Goal: Task Accomplishment & Management: Manage account settings

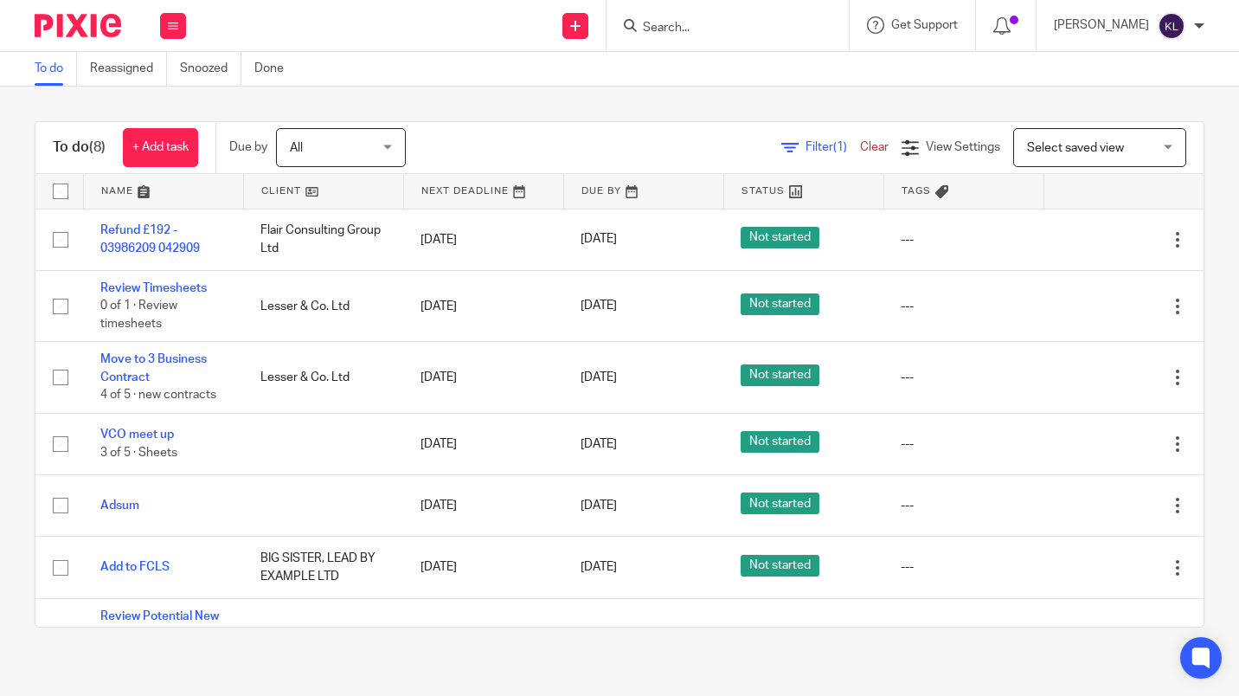
click at [712, 28] on input "Search" at bounding box center [719, 29] width 156 height 16
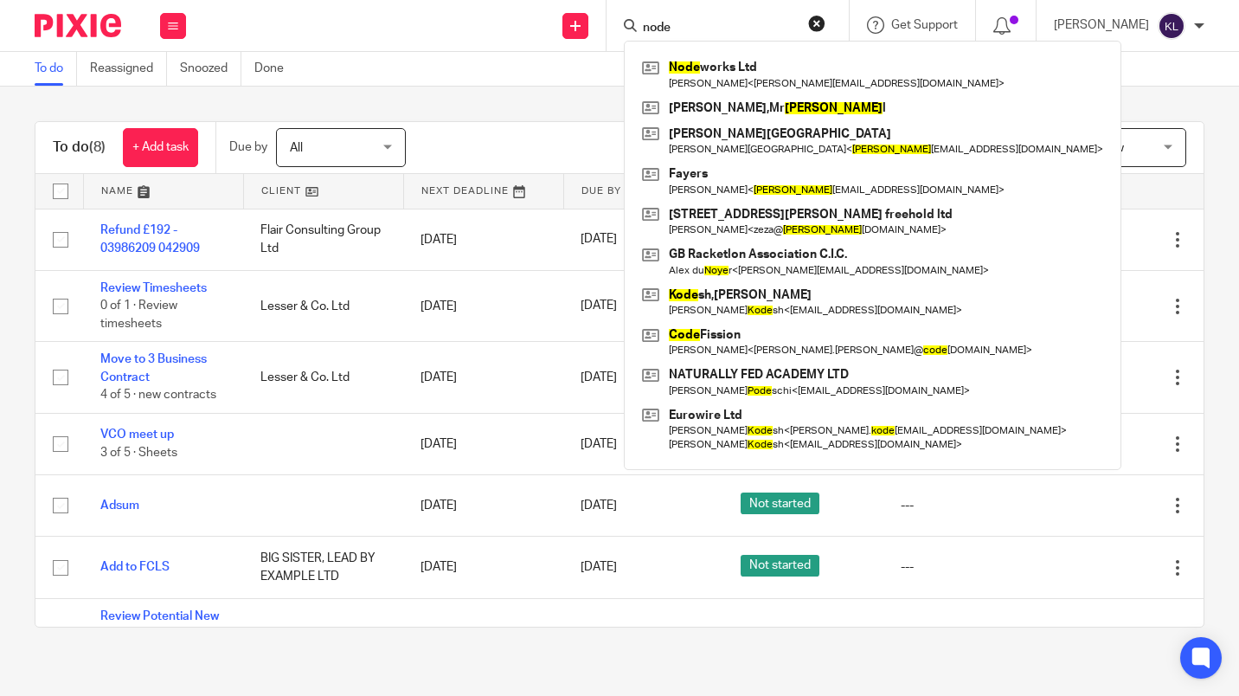
type input "node"
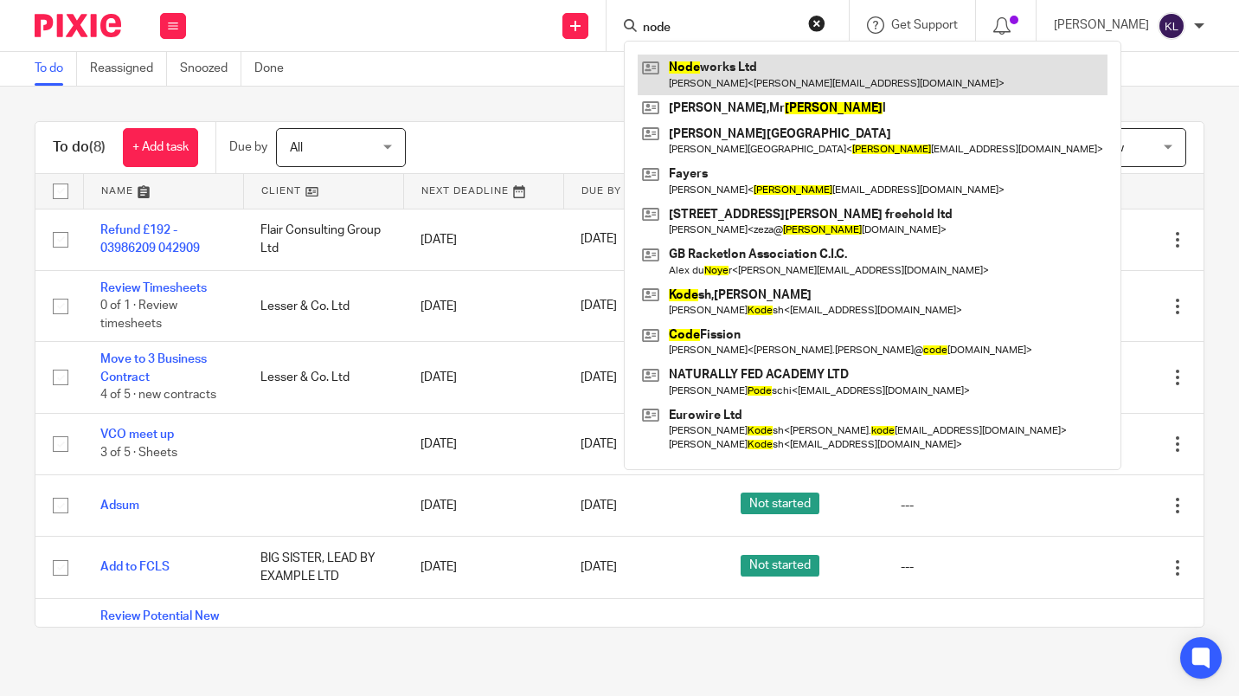
click at [805, 75] on link at bounding box center [873, 75] width 470 height 40
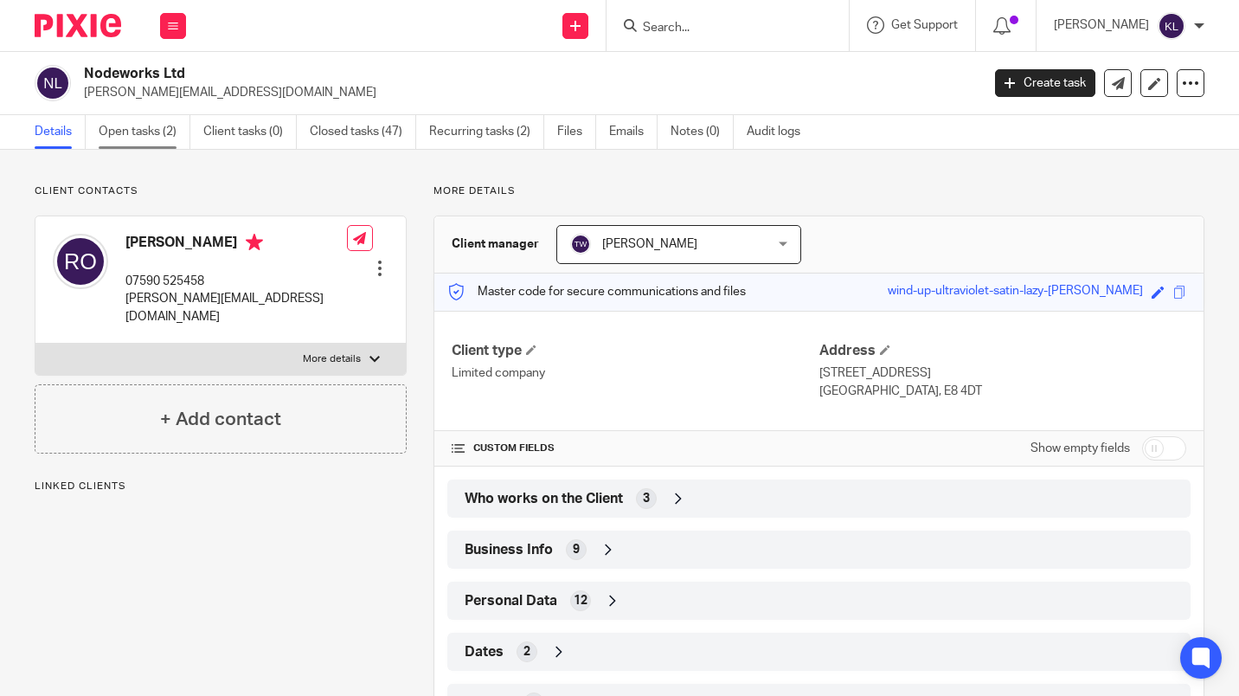
click at [148, 135] on link "Open tasks (2)" at bounding box center [145, 132] width 92 height 34
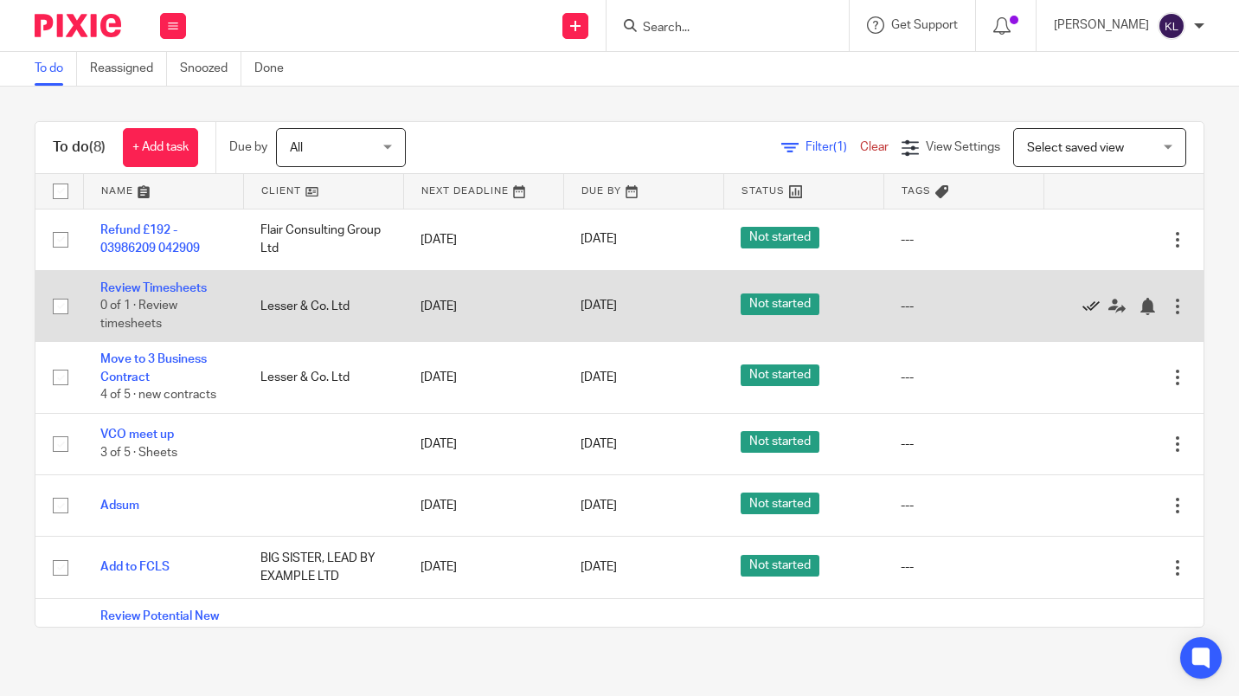
click at [1083, 306] on icon at bounding box center [1091, 306] width 17 height 17
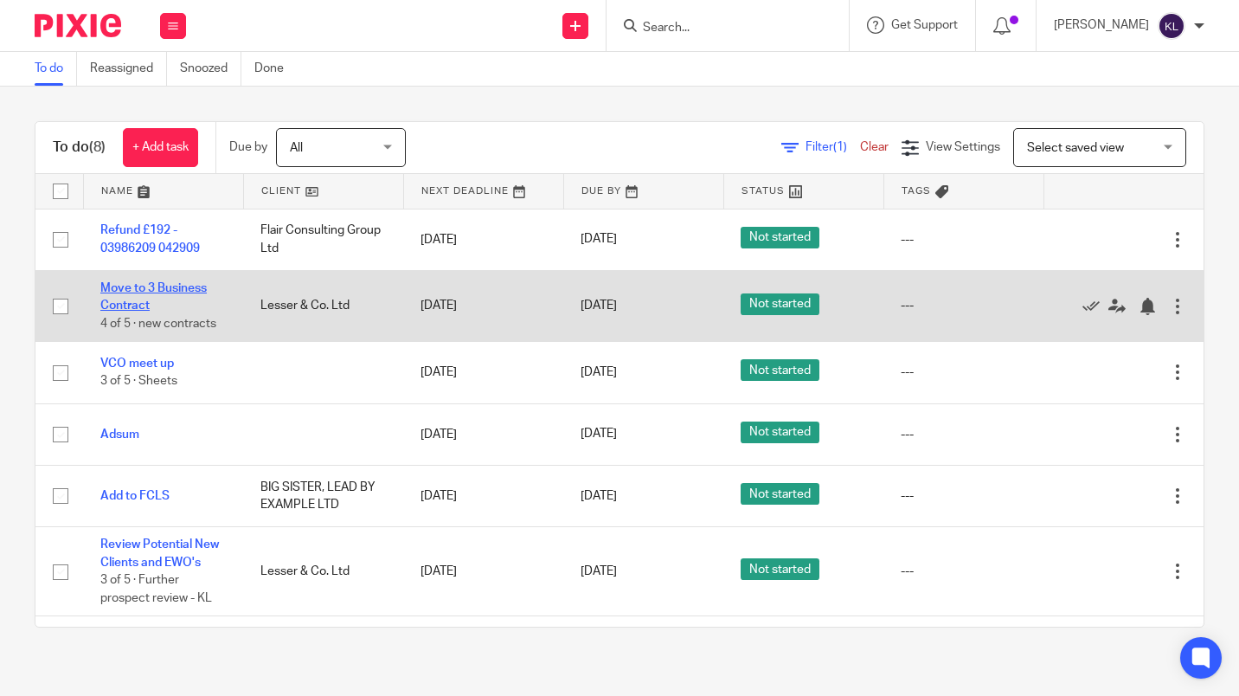
click at [129, 307] on link "Move to 3 Business Contract" at bounding box center [153, 296] width 106 height 29
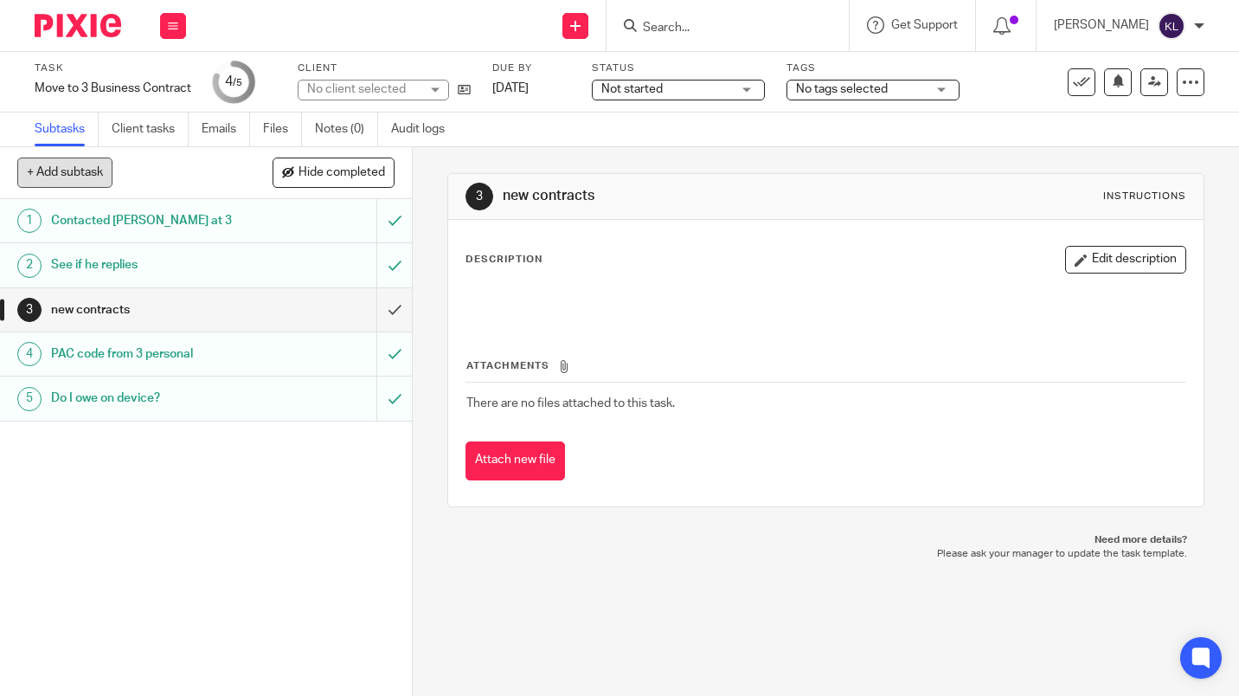
click at [61, 183] on button "+ Add subtask" at bounding box center [64, 172] width 95 height 29
click at [60, 173] on input "text" at bounding box center [143, 172] width 253 height 29
type input "o2 PAC code"
click at [376, 179] on p "+ Add" at bounding box center [369, 172] width 50 height 29
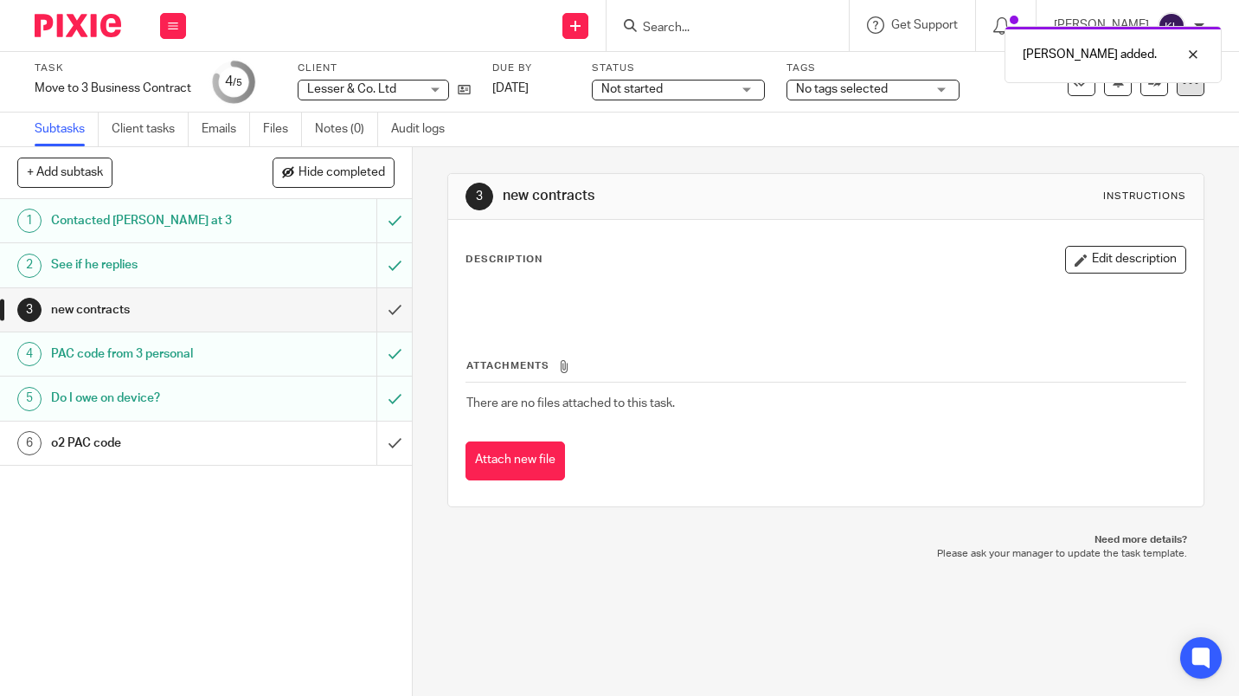
click at [1184, 93] on div at bounding box center [1191, 82] width 28 height 28
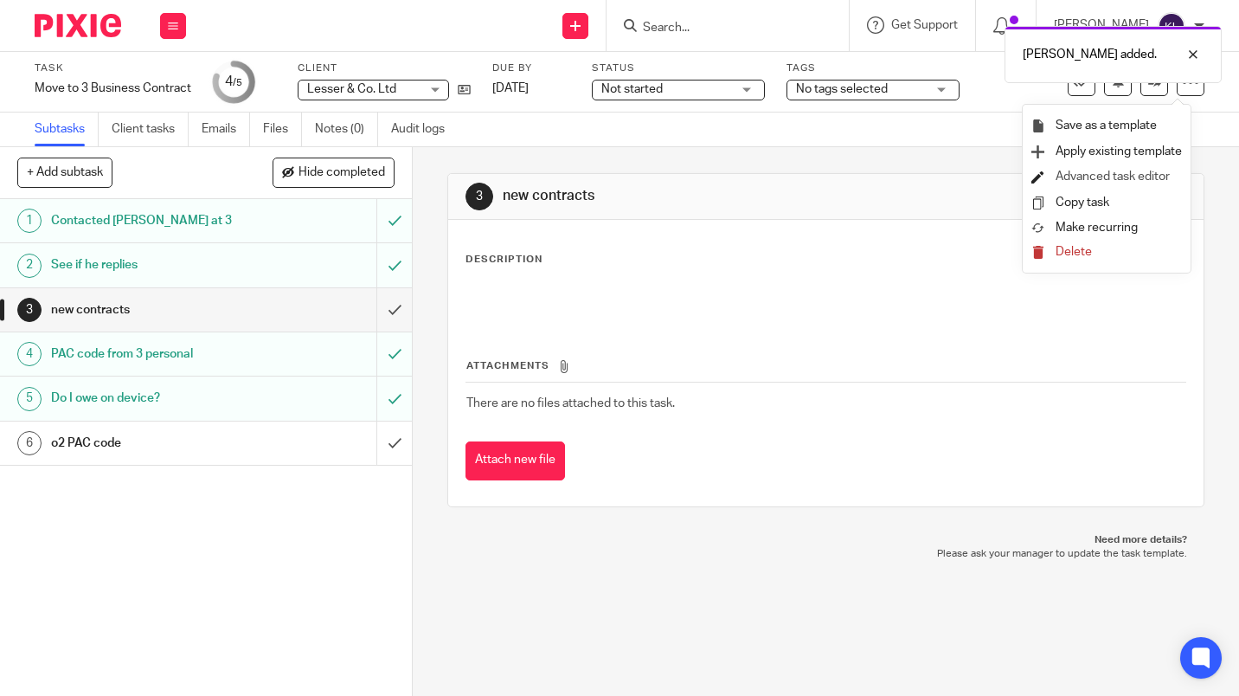
click at [1135, 181] on link "Advanced task editor" at bounding box center [1113, 177] width 114 height 12
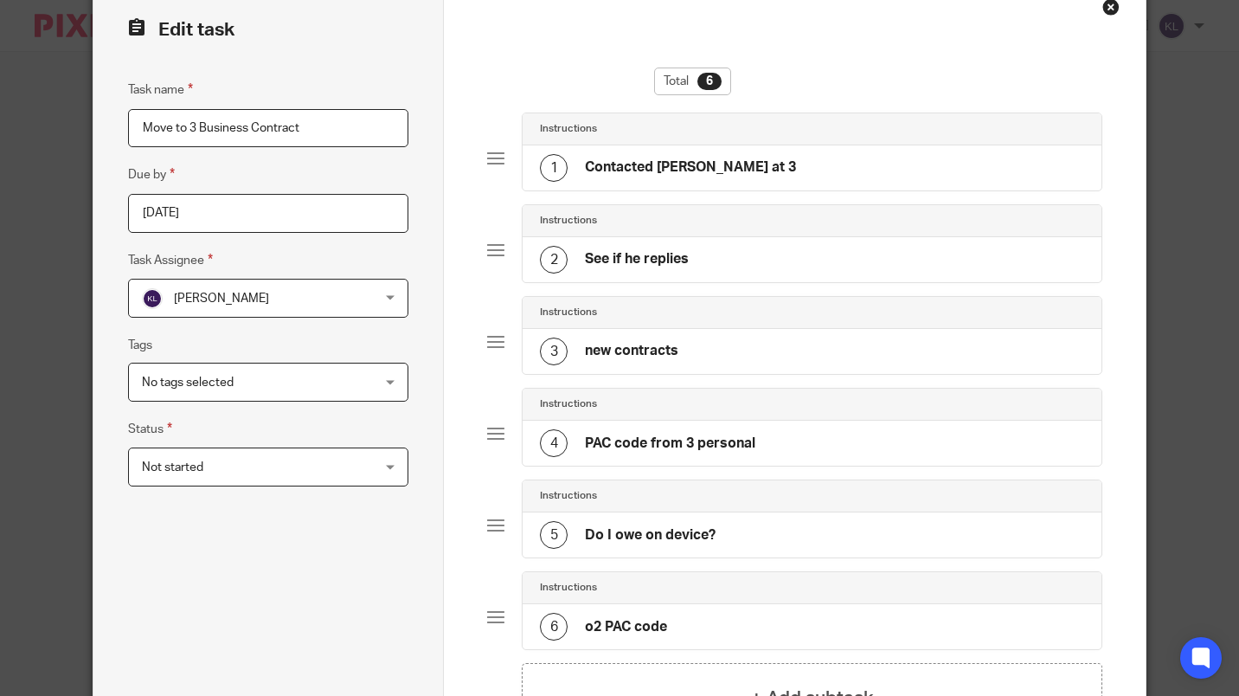
scroll to position [191, 0]
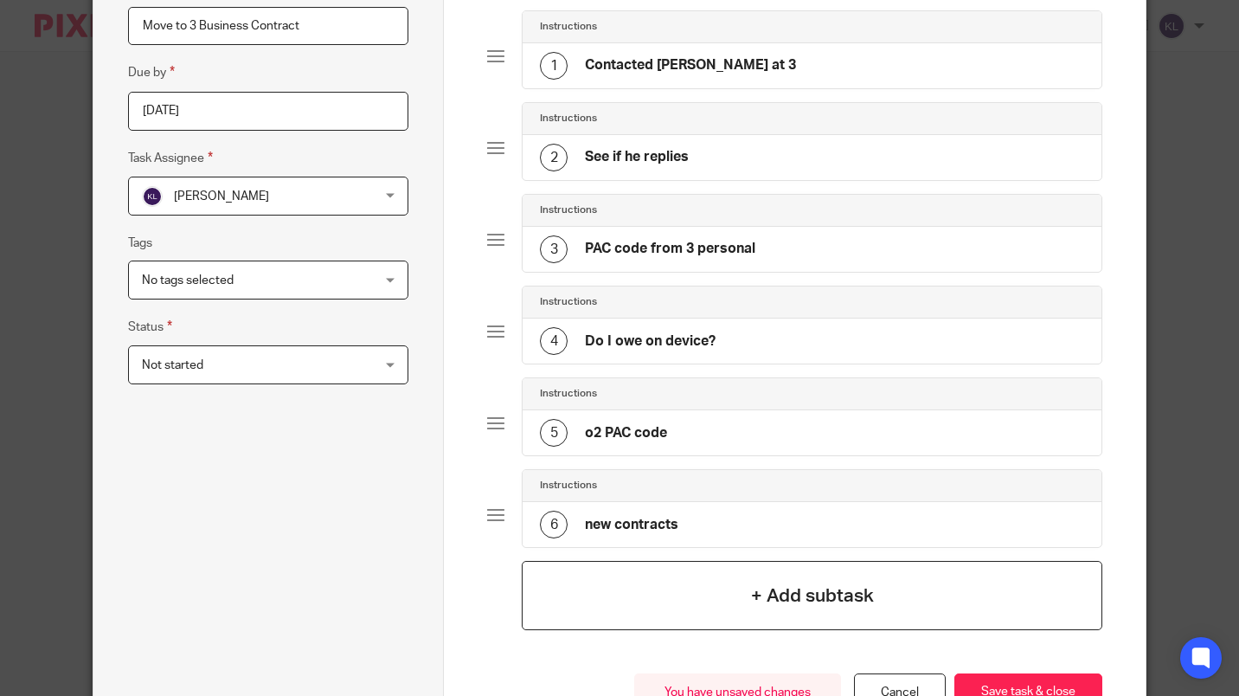
click at [802, 590] on h4 "+ Add subtask" at bounding box center [812, 596] width 123 height 27
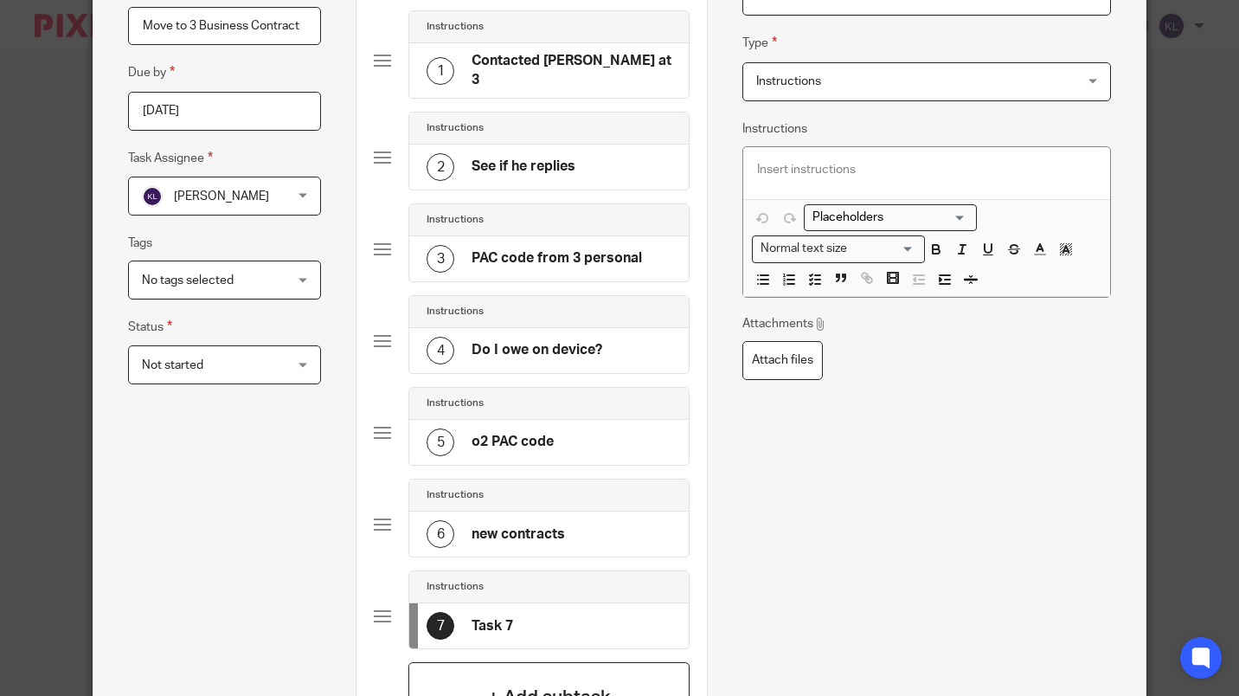
scroll to position [168, 0]
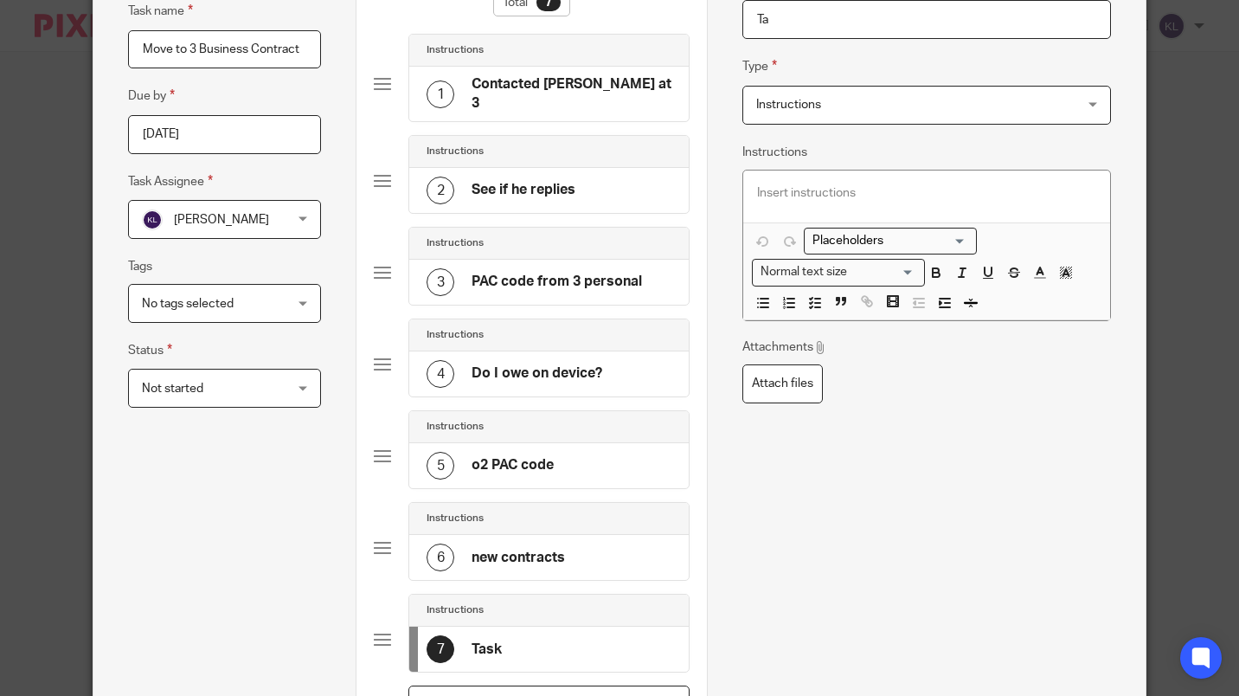
type input "T"
type input "pay latest monthly bill"
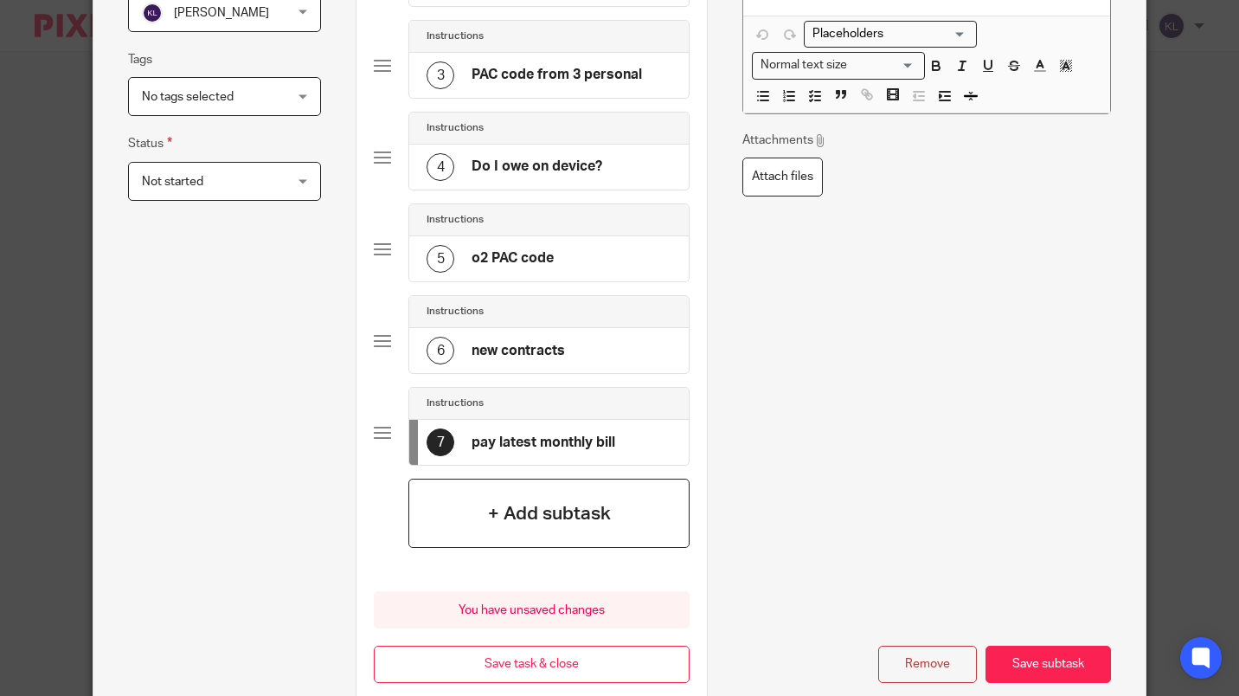
scroll to position [376, 0]
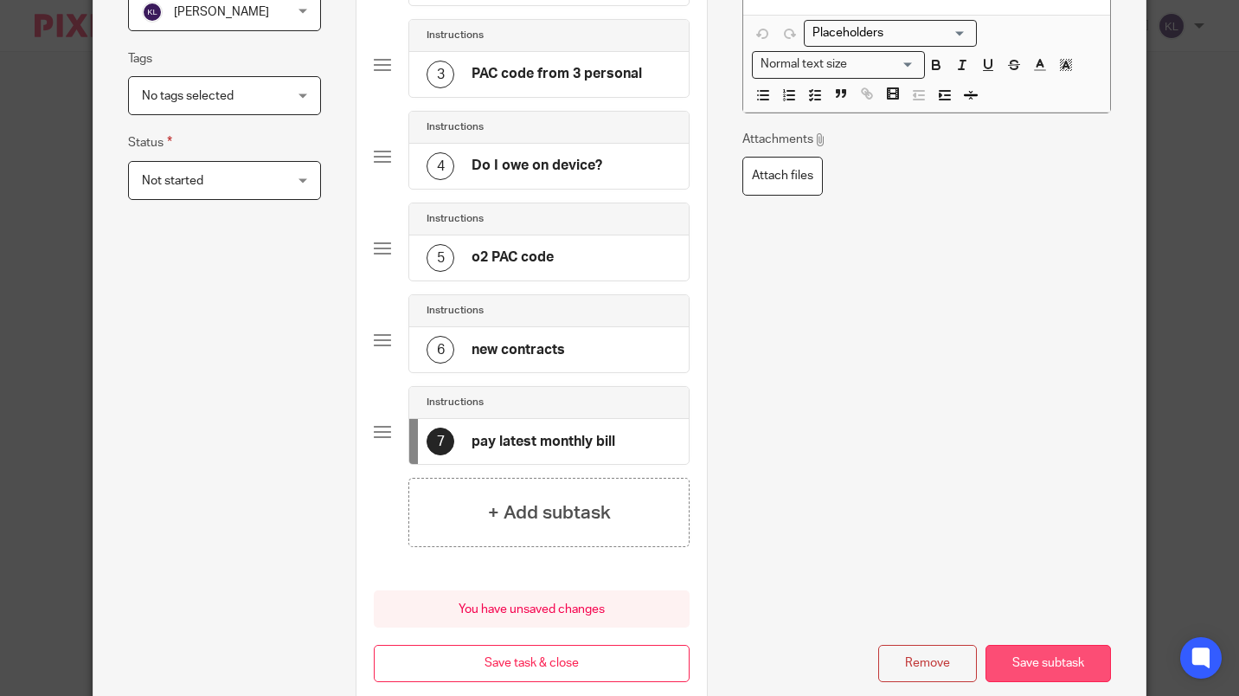
click at [1047, 653] on button "Save subtask" at bounding box center [1049, 663] width 126 height 37
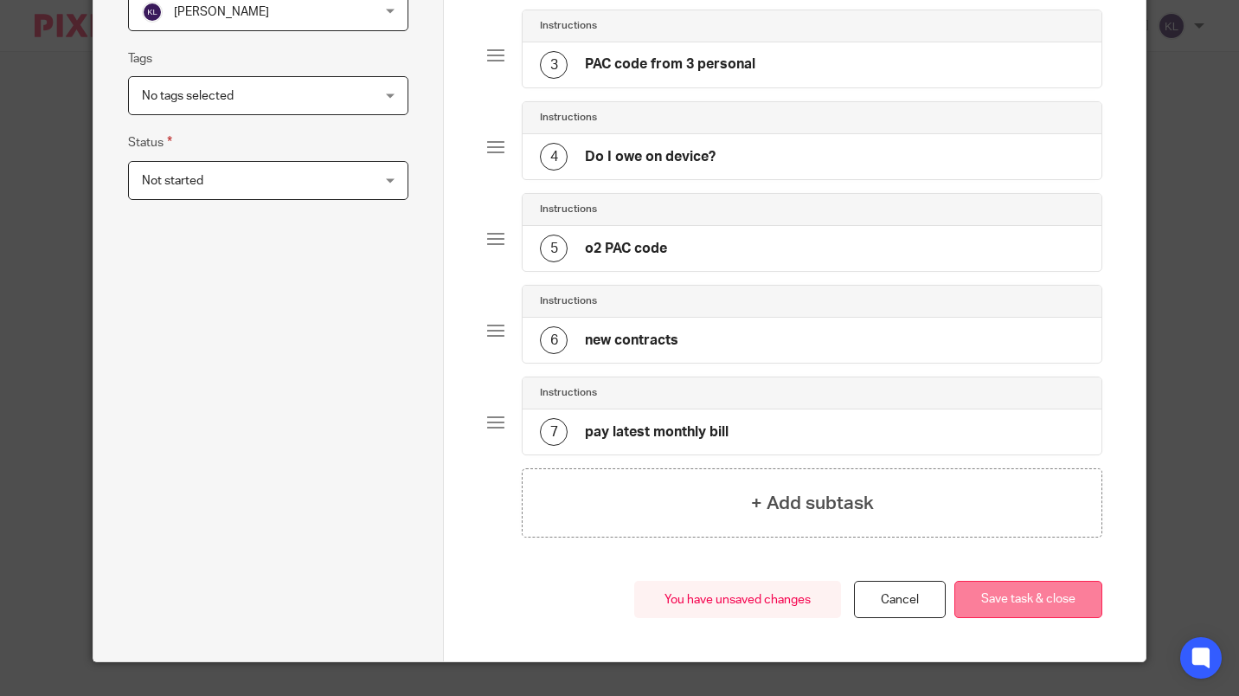
click at [1043, 602] on button "Save task & close" at bounding box center [1029, 599] width 148 height 37
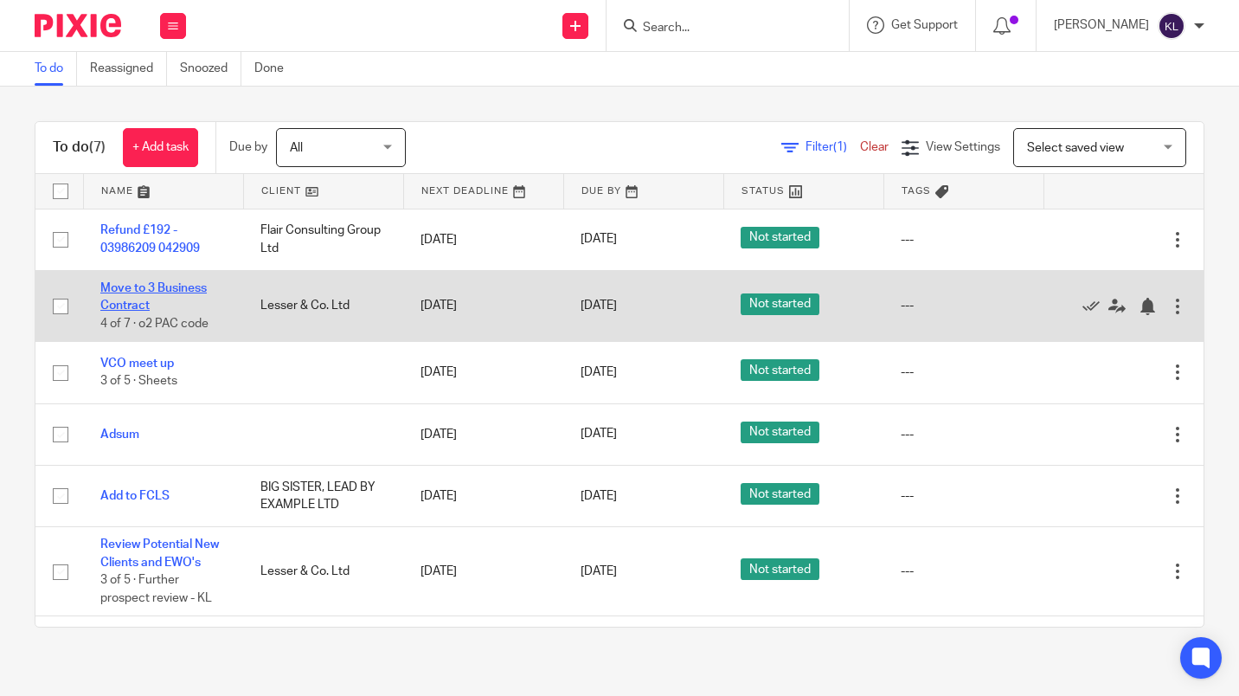
click at [147, 302] on link "Move to 3 Business Contract" at bounding box center [153, 296] width 106 height 29
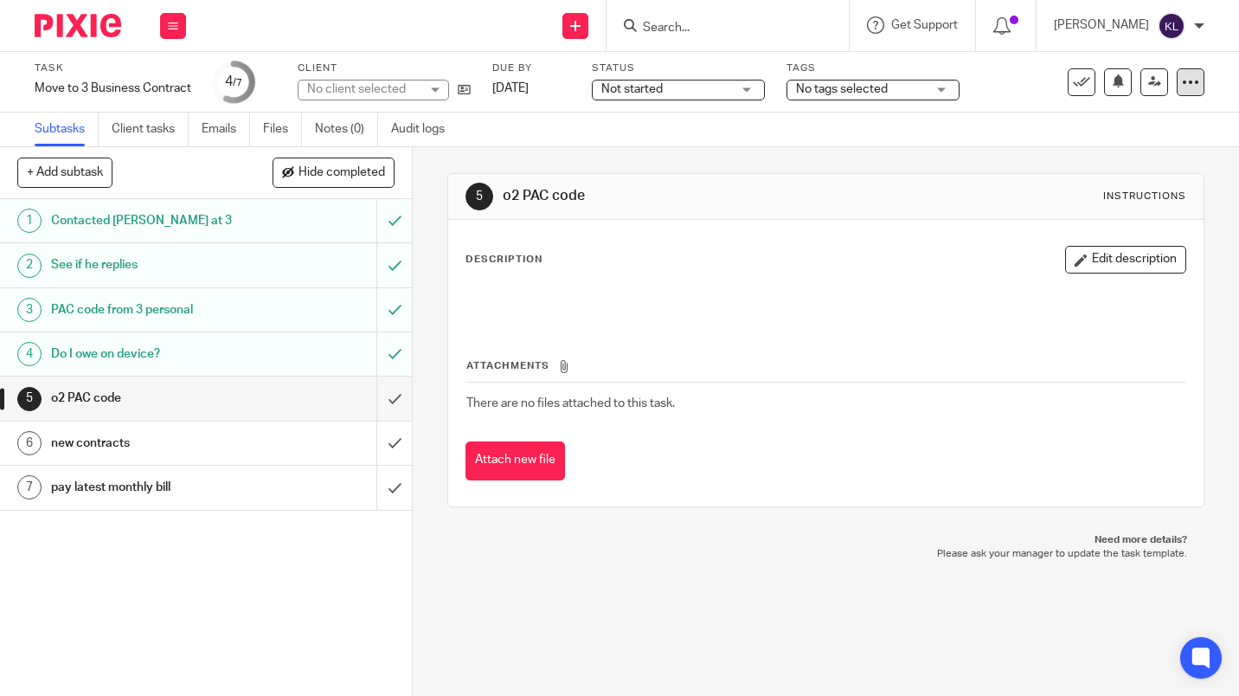
click at [1182, 81] on icon at bounding box center [1190, 82] width 17 height 17
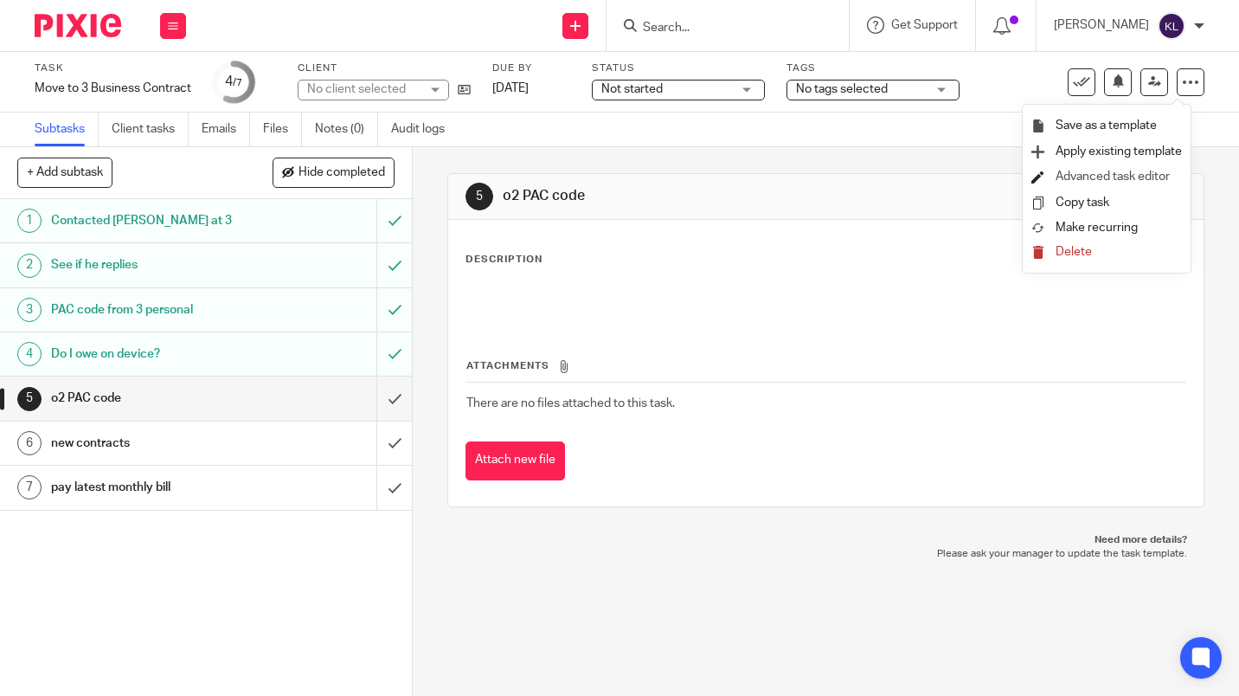
click at [1111, 180] on link "Advanced task editor" at bounding box center [1113, 177] width 114 height 12
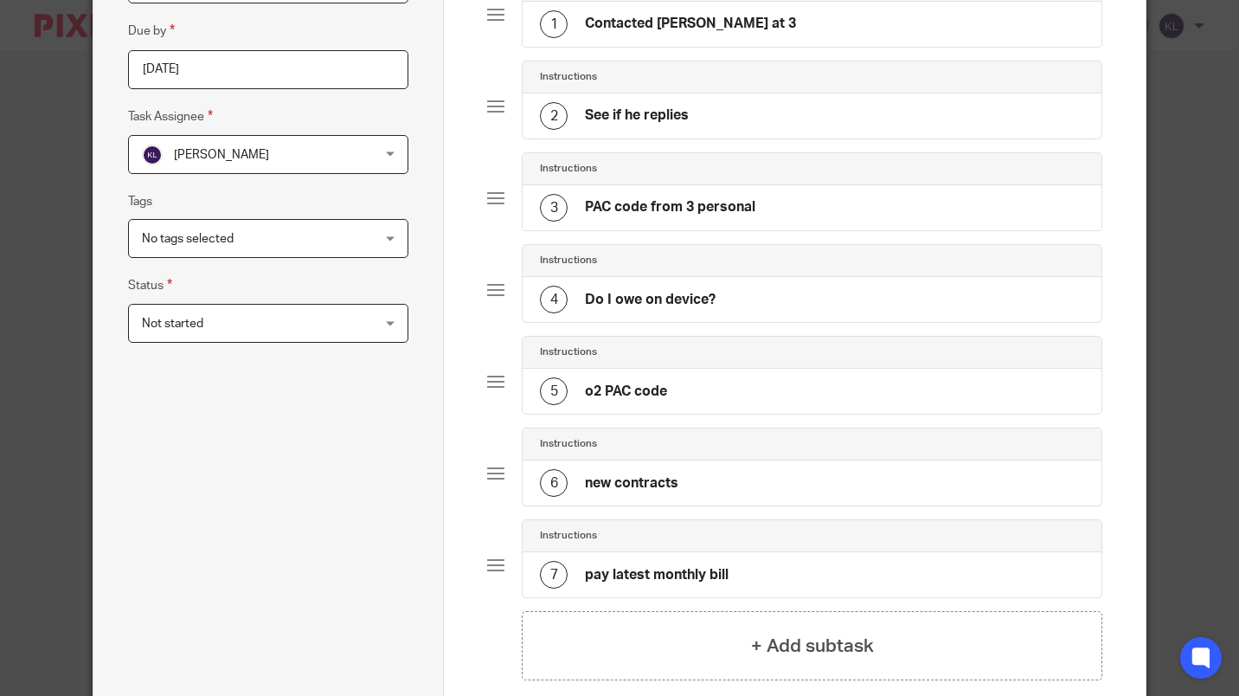
scroll to position [411, 0]
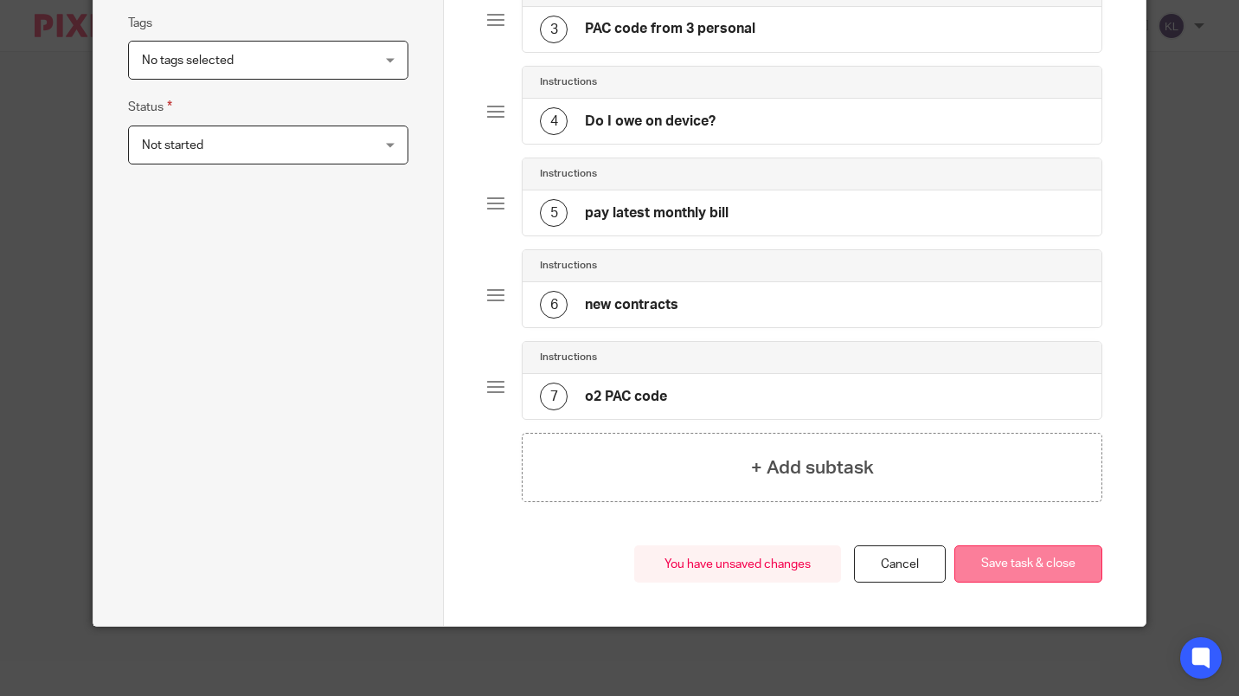
click at [1007, 570] on button "Save task & close" at bounding box center [1029, 563] width 148 height 37
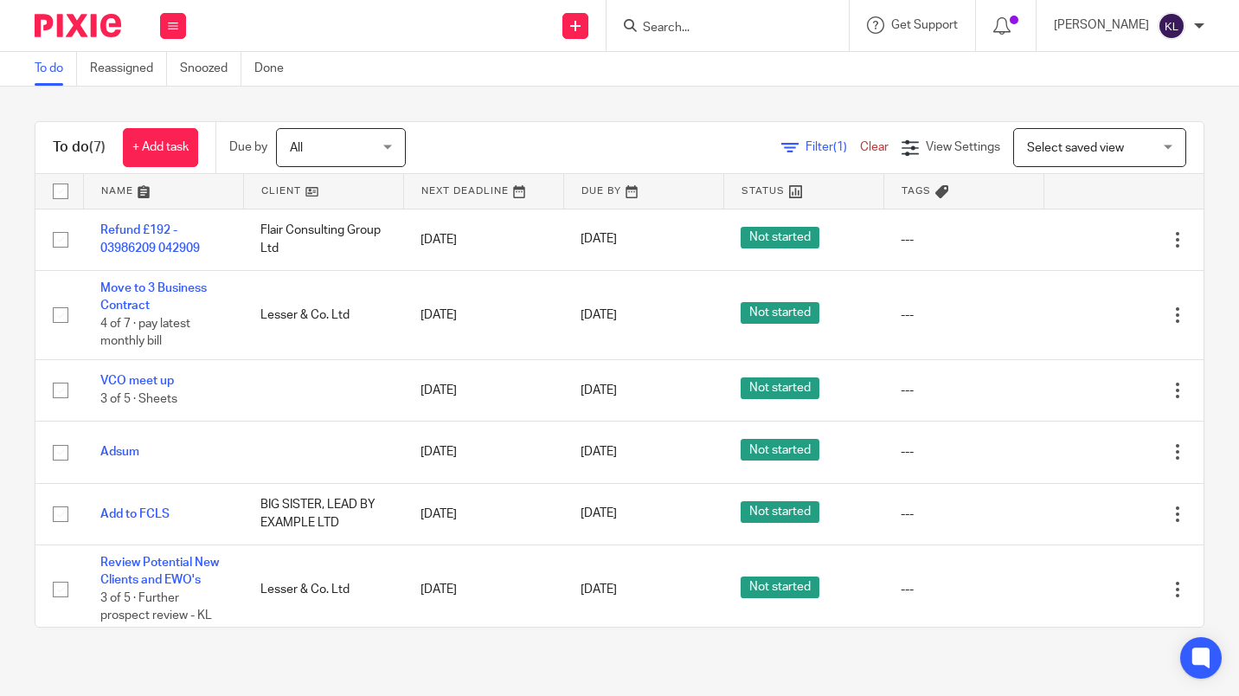
scroll to position [68, 0]
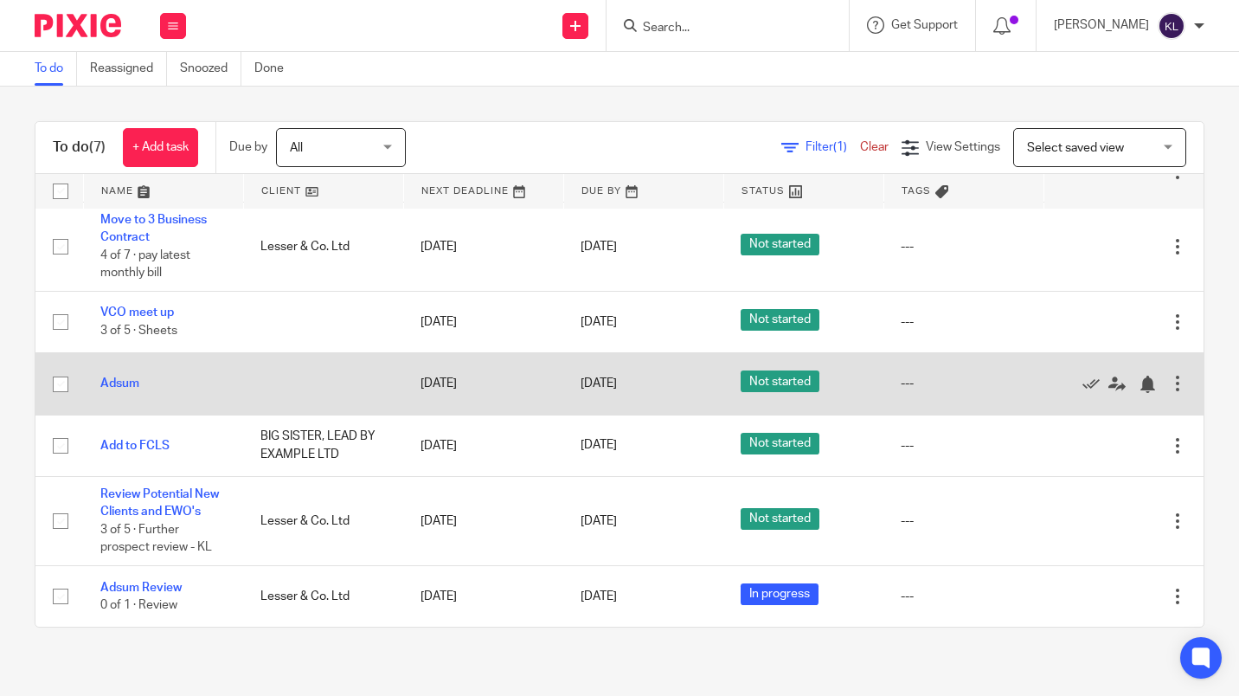
click at [1169, 387] on div at bounding box center [1177, 383] width 17 height 17
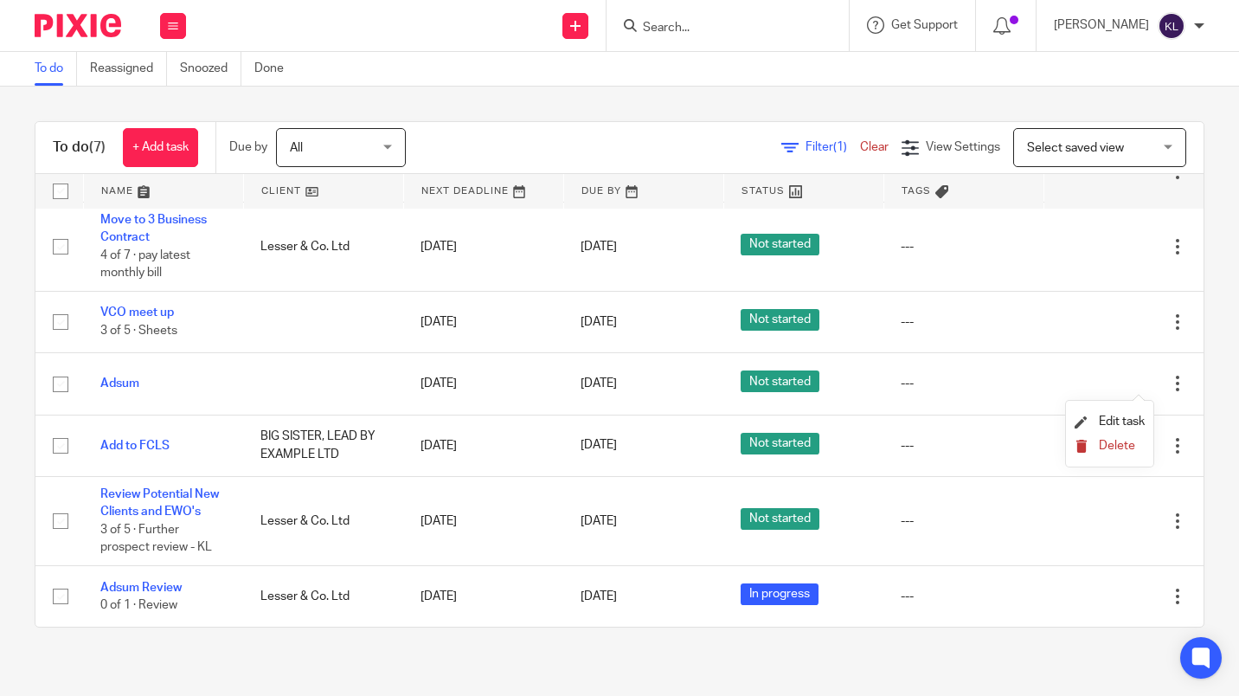
click at [1121, 447] on span "Delete" at bounding box center [1117, 446] width 36 height 12
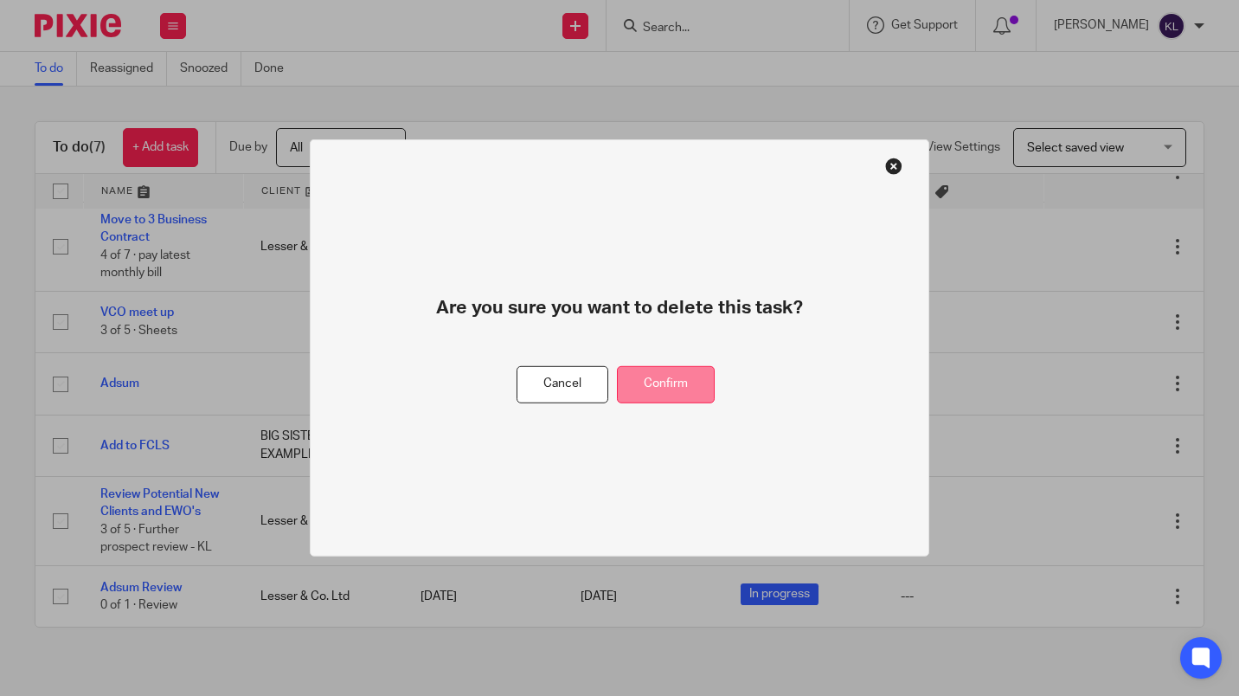
click at [660, 384] on button "Confirm" at bounding box center [666, 384] width 98 height 37
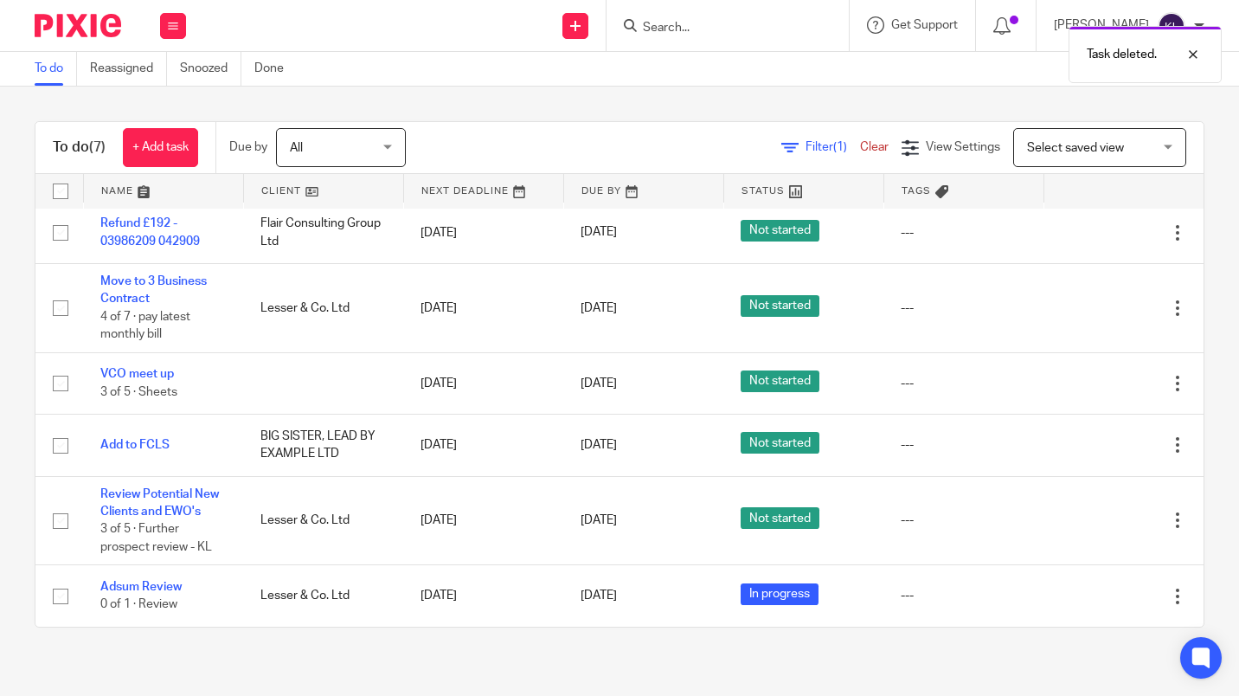
scroll to position [7, 0]
click at [169, 134] on link "+ Add task" at bounding box center [160, 147] width 75 height 39
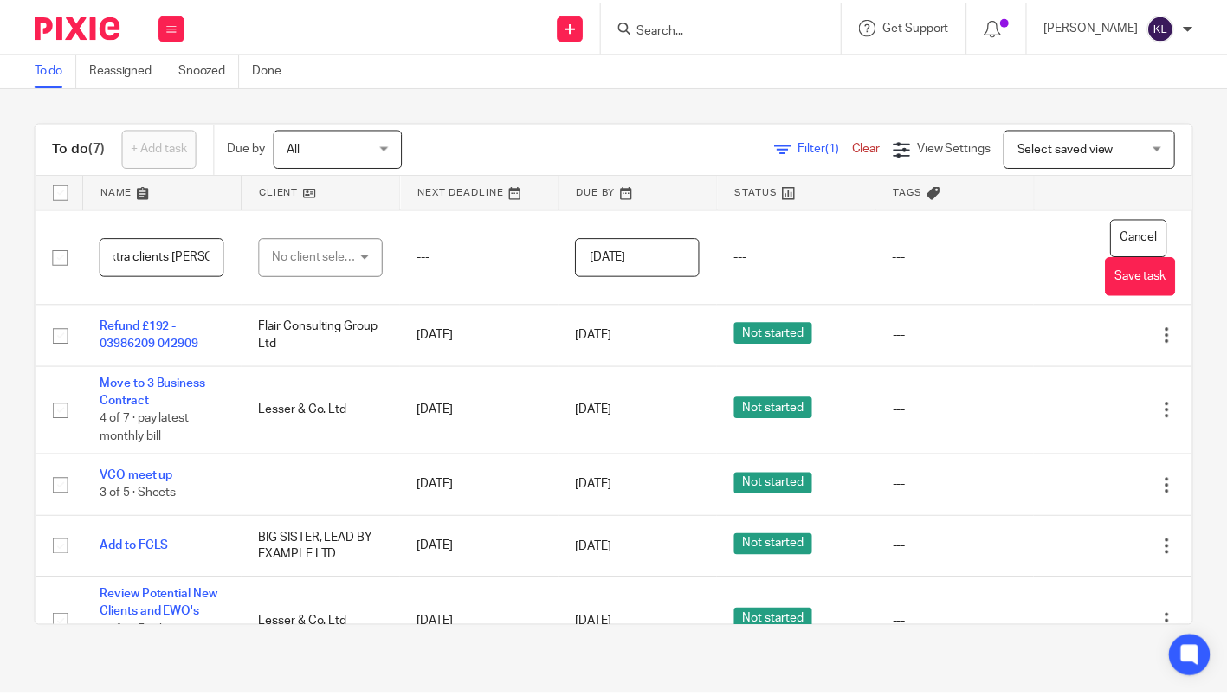
scroll to position [0, 19]
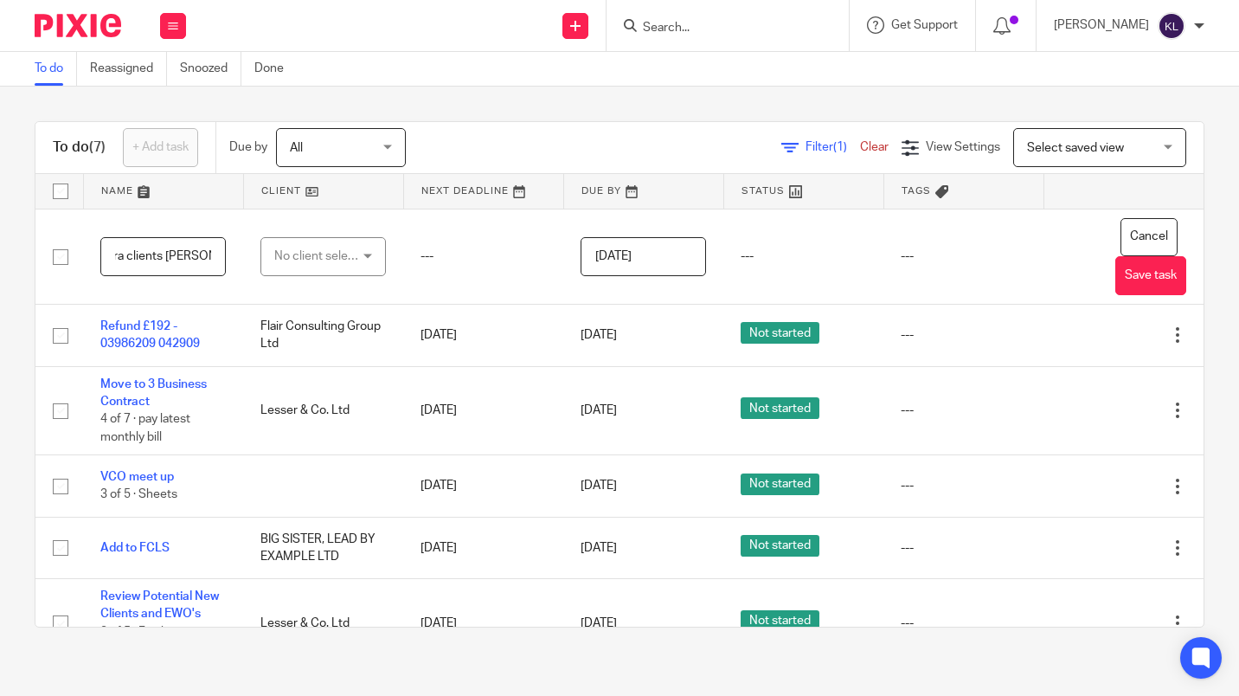
type input "extra clients KR - BK"
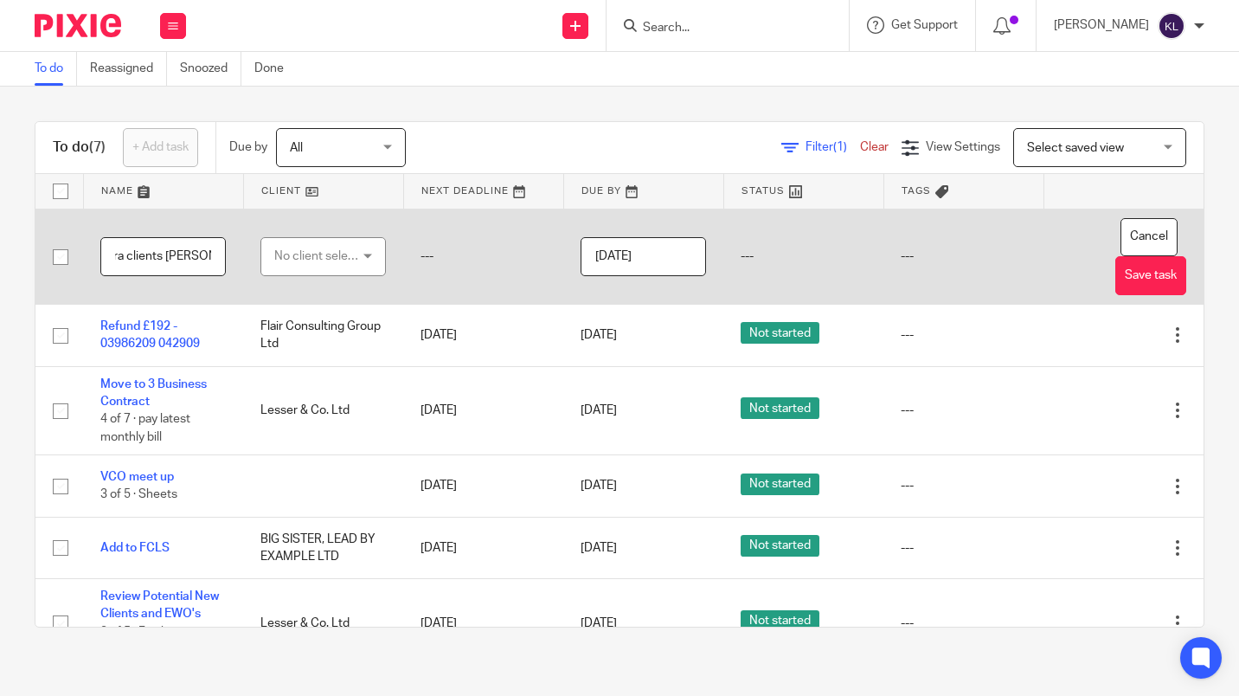
click at [636, 260] on input "2025-08-26" at bounding box center [644, 256] width 126 height 39
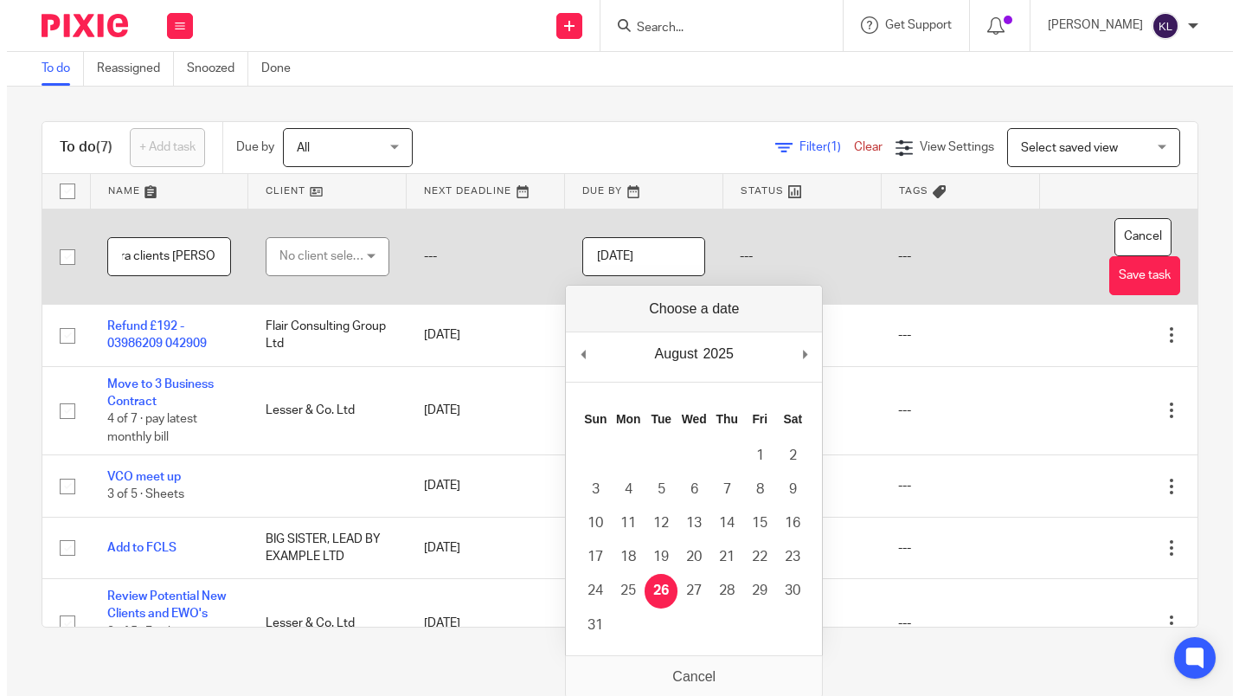
scroll to position [0, 0]
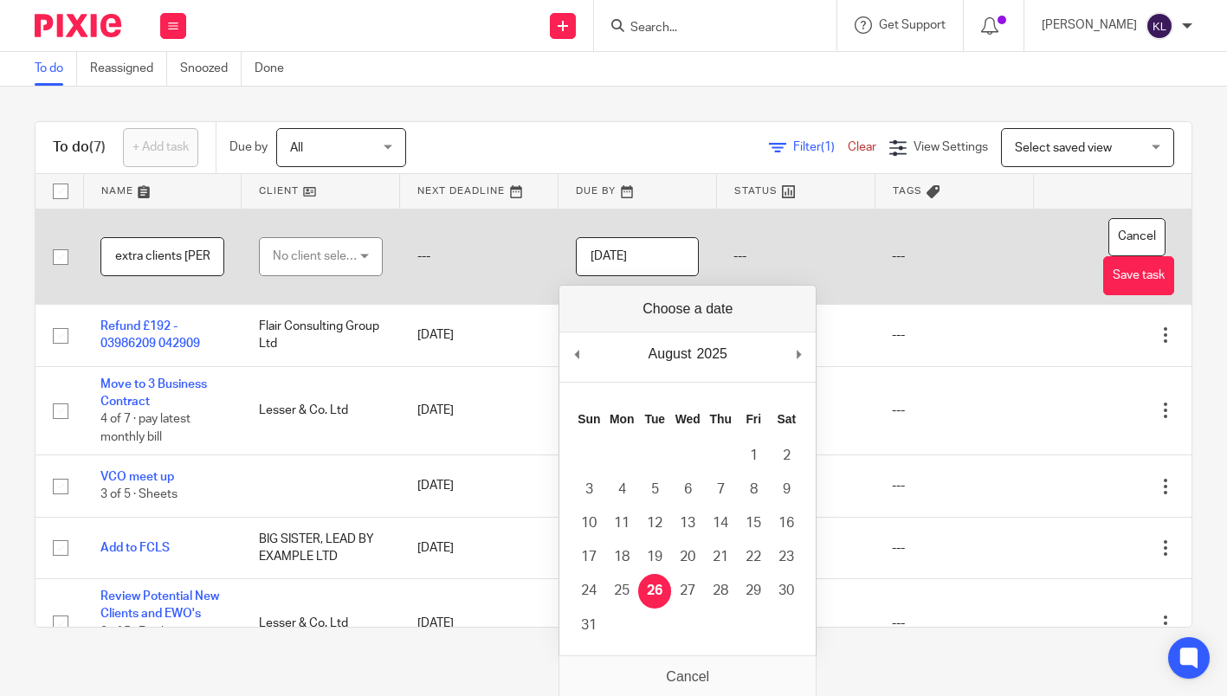
type input "2025-08-27"
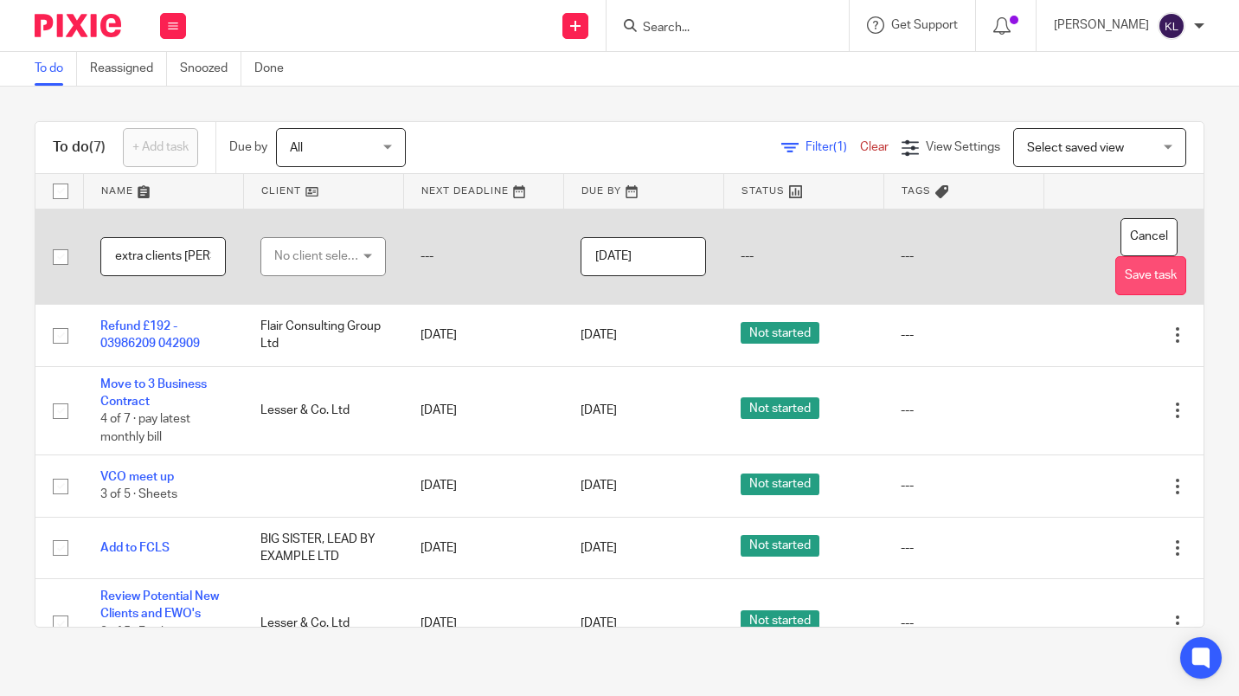
click at [1117, 293] on button "Save task" at bounding box center [1151, 275] width 71 height 39
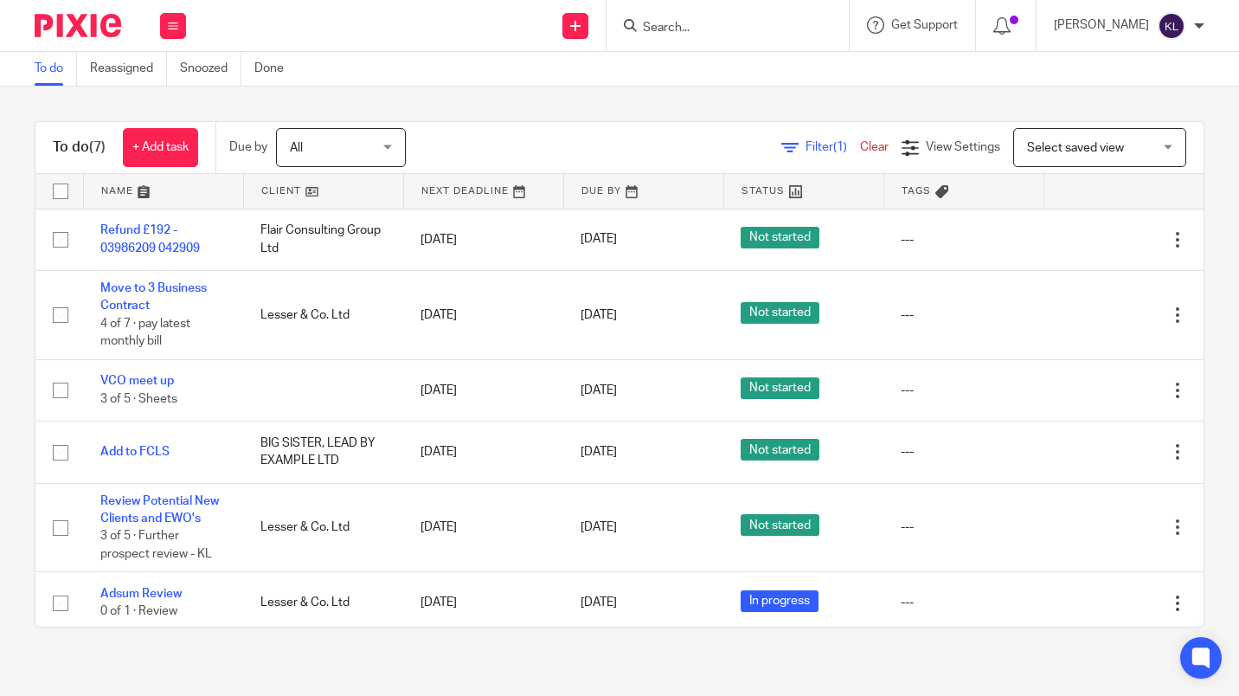
scroll to position [68, 0]
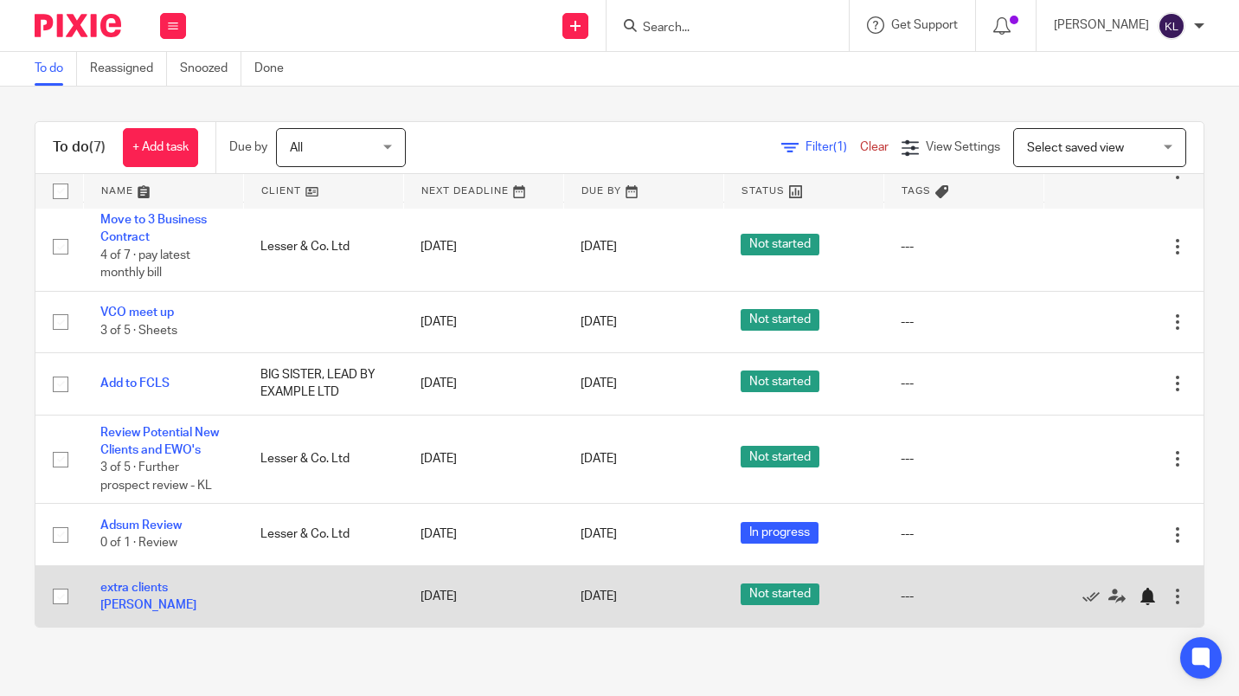
click at [1139, 598] on div at bounding box center [1147, 596] width 17 height 17
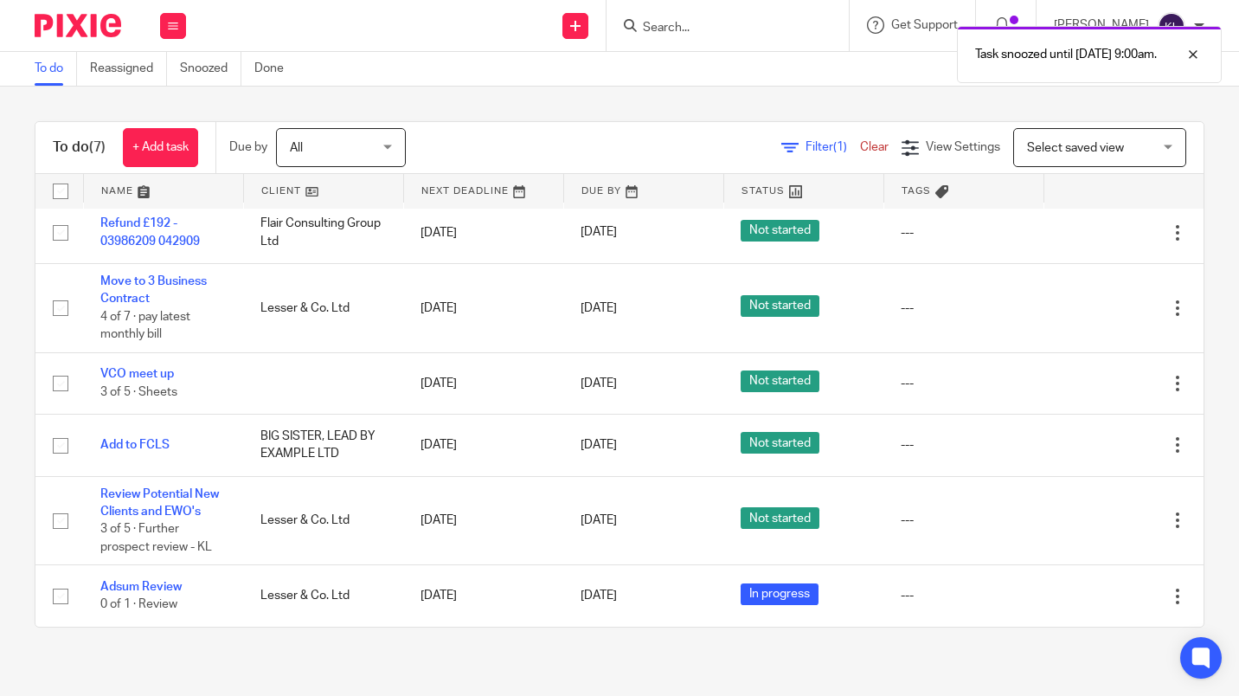
scroll to position [0, 0]
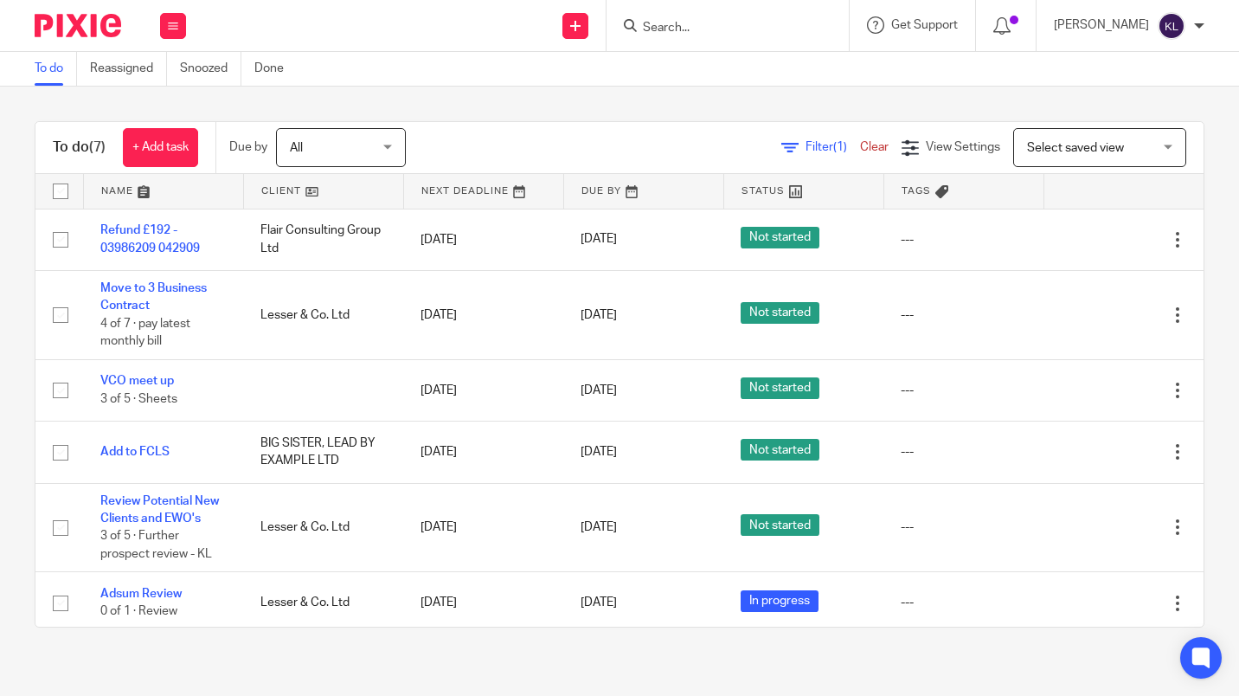
click at [734, 29] on input "Search" at bounding box center [719, 29] width 156 height 16
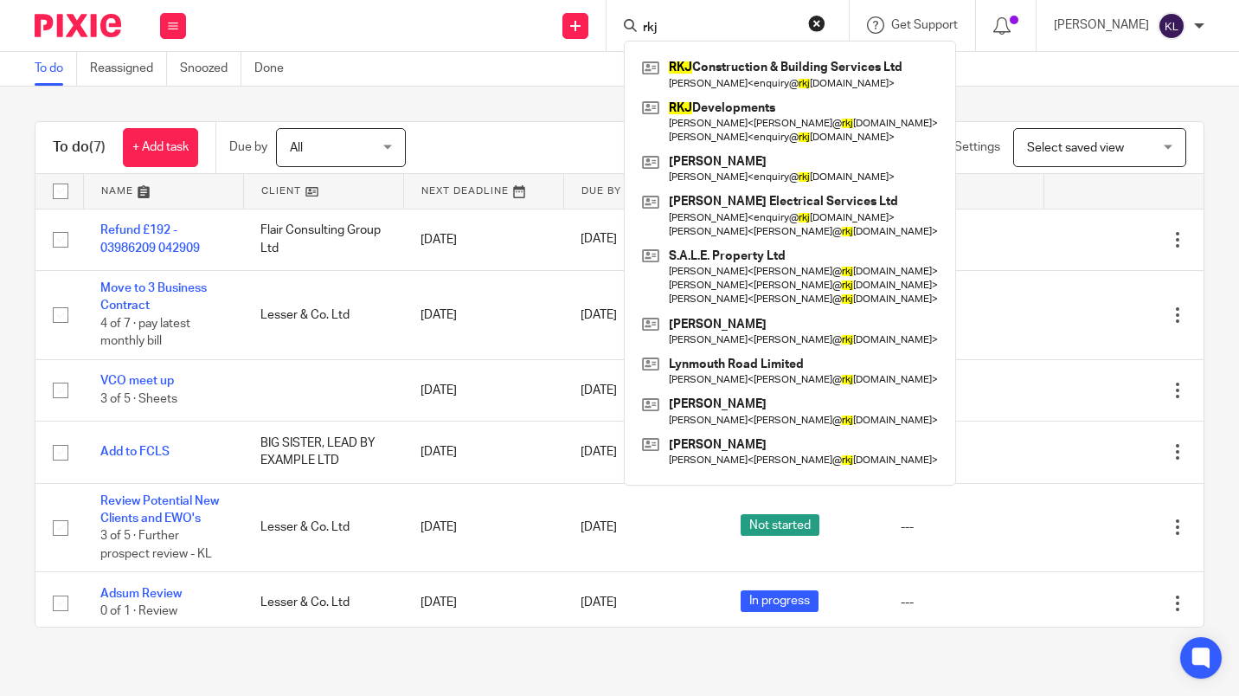
type input "rkj"
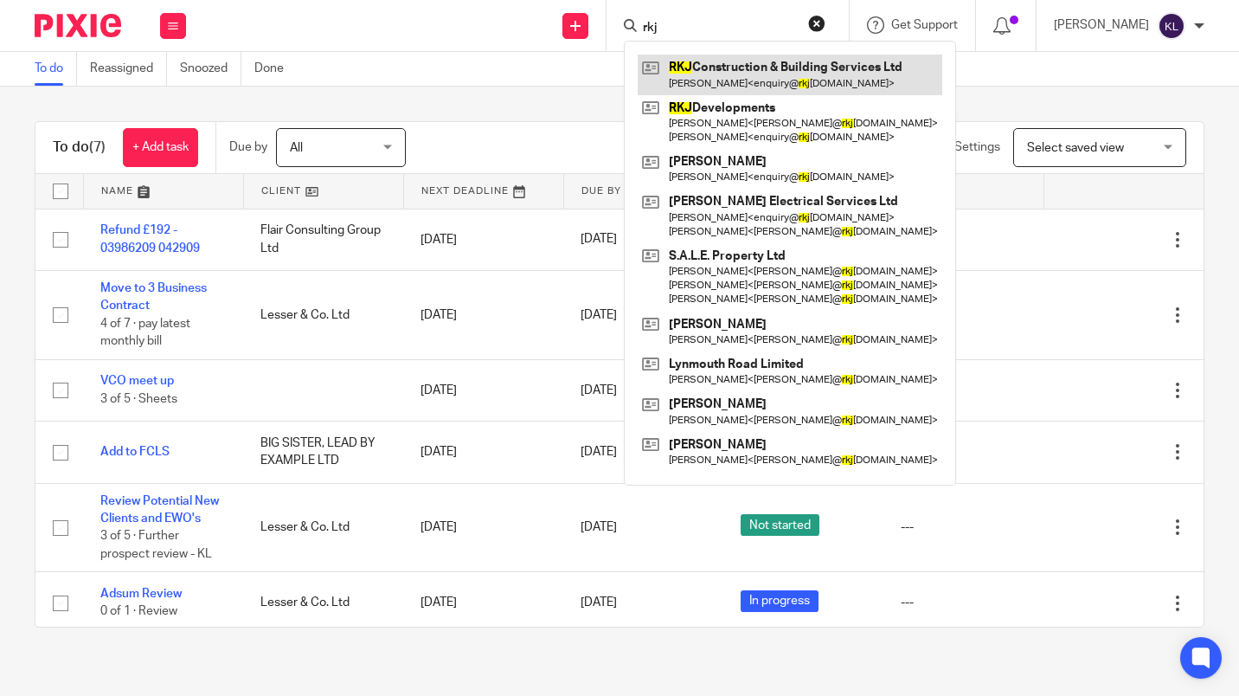
click at [844, 73] on link at bounding box center [790, 75] width 305 height 40
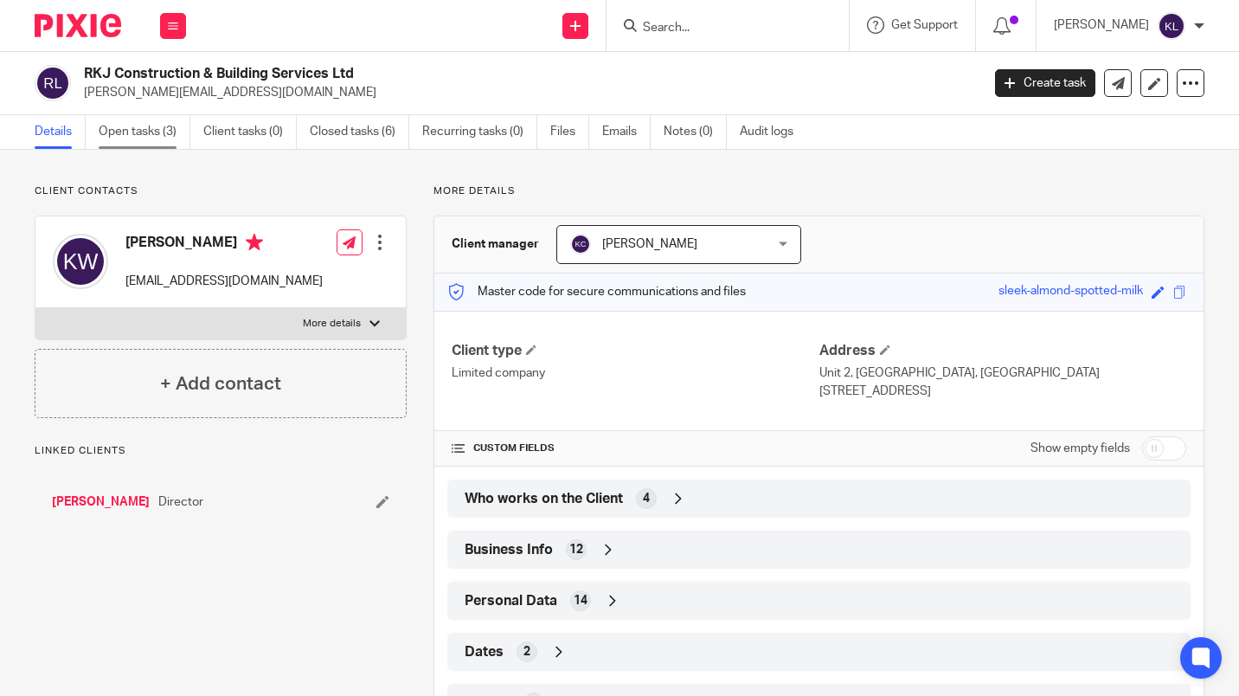
click at [122, 144] on link "Open tasks (3)" at bounding box center [145, 132] width 92 height 34
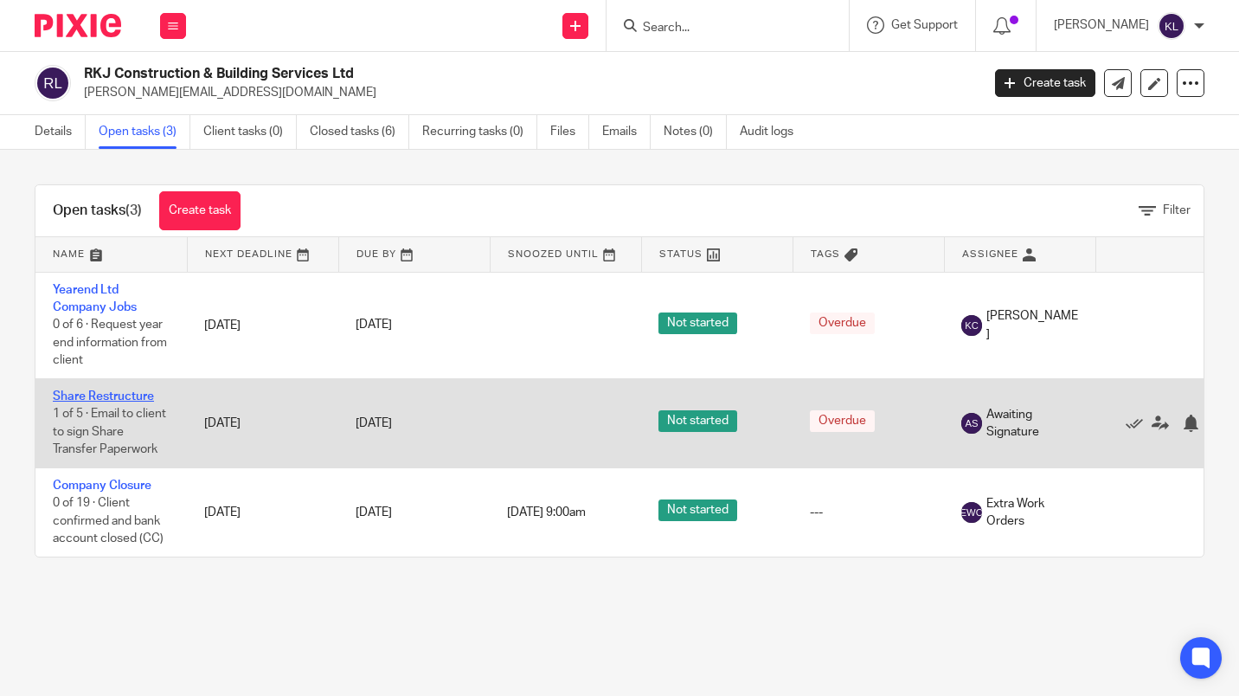
click at [132, 400] on link "Share Restructure" at bounding box center [103, 396] width 101 height 12
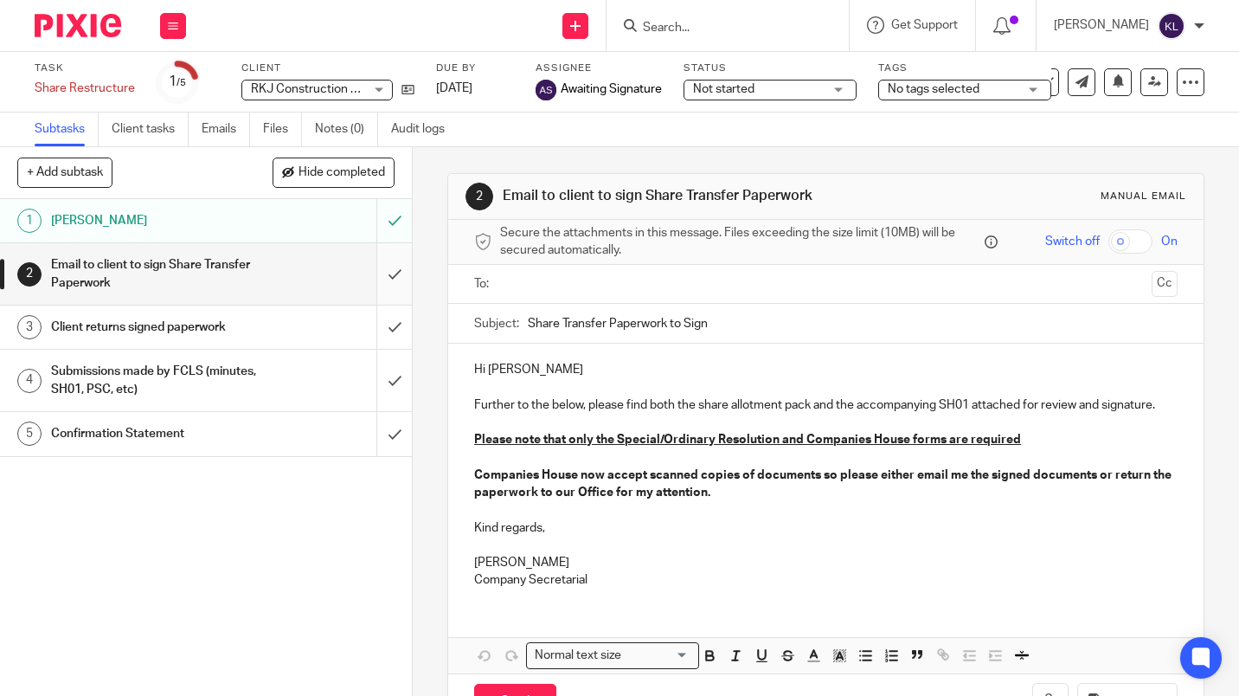
click at [379, 272] on input "submit" at bounding box center [206, 273] width 412 height 61
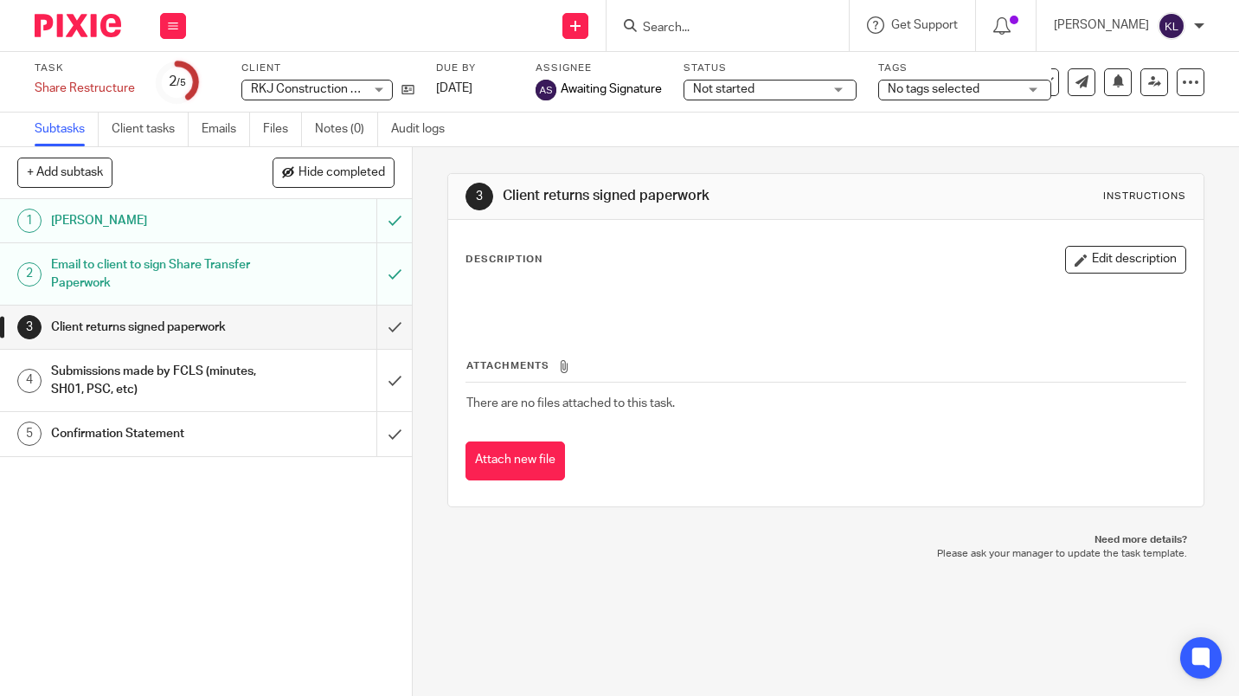
click at [721, 24] on input "Search" at bounding box center [719, 29] width 156 height 16
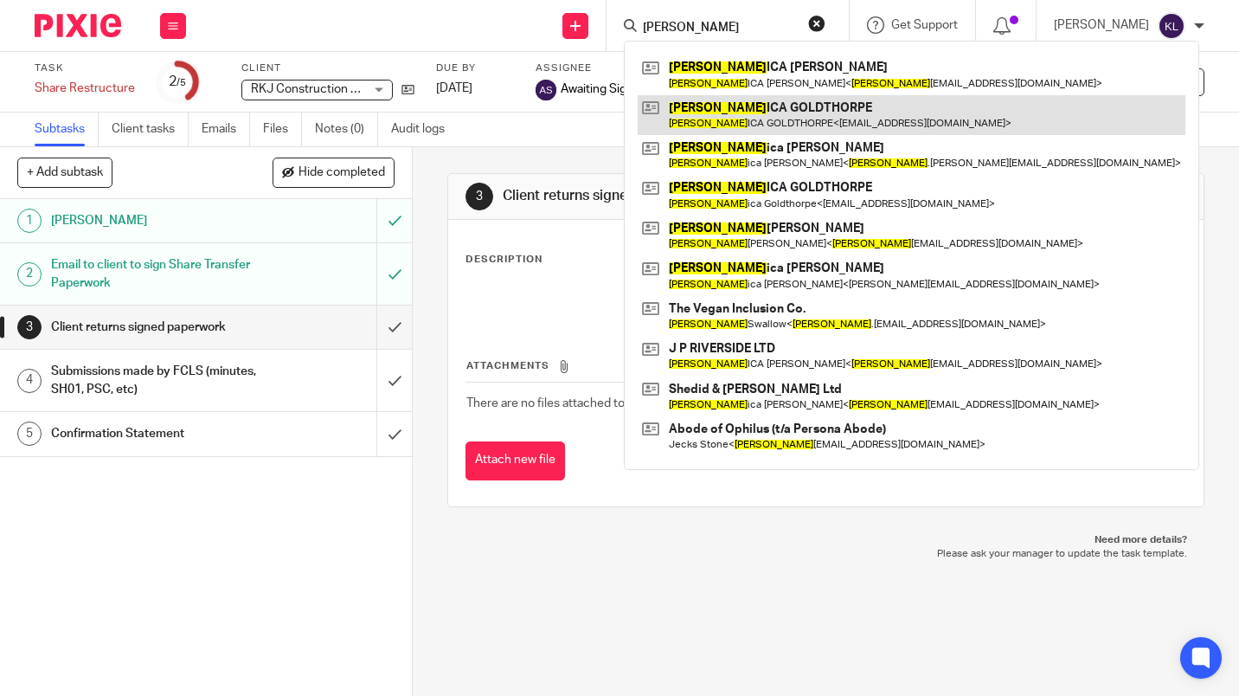
type input "jess"
click at [888, 132] on link at bounding box center [912, 115] width 548 height 40
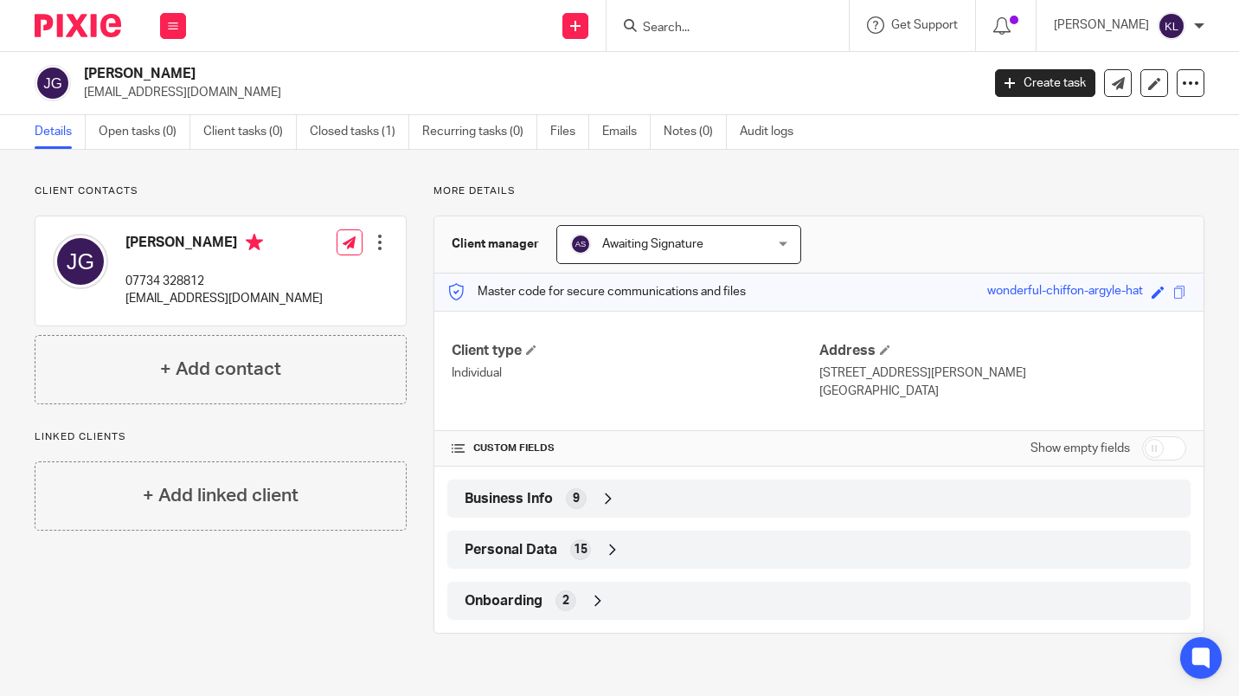
click at [717, 25] on input "Search" at bounding box center [719, 29] width 156 height 16
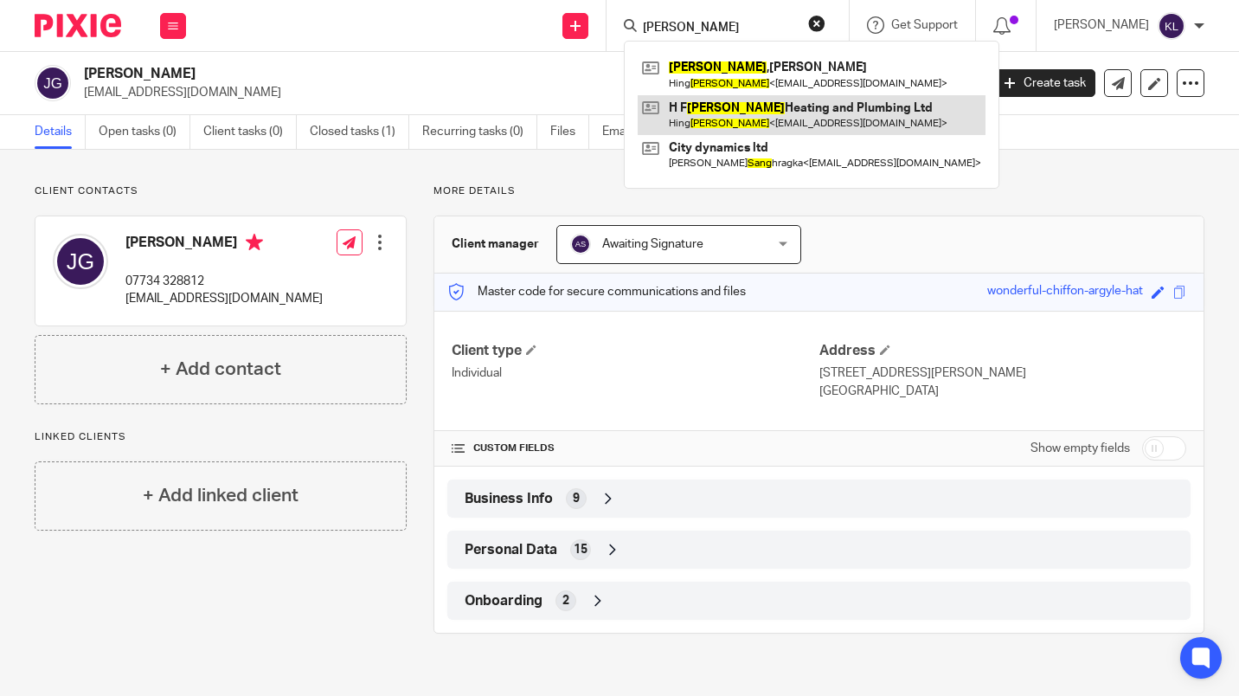
type input "[PERSON_NAME]"
click at [775, 107] on link at bounding box center [812, 115] width 348 height 40
